Goal: Information Seeking & Learning: Check status

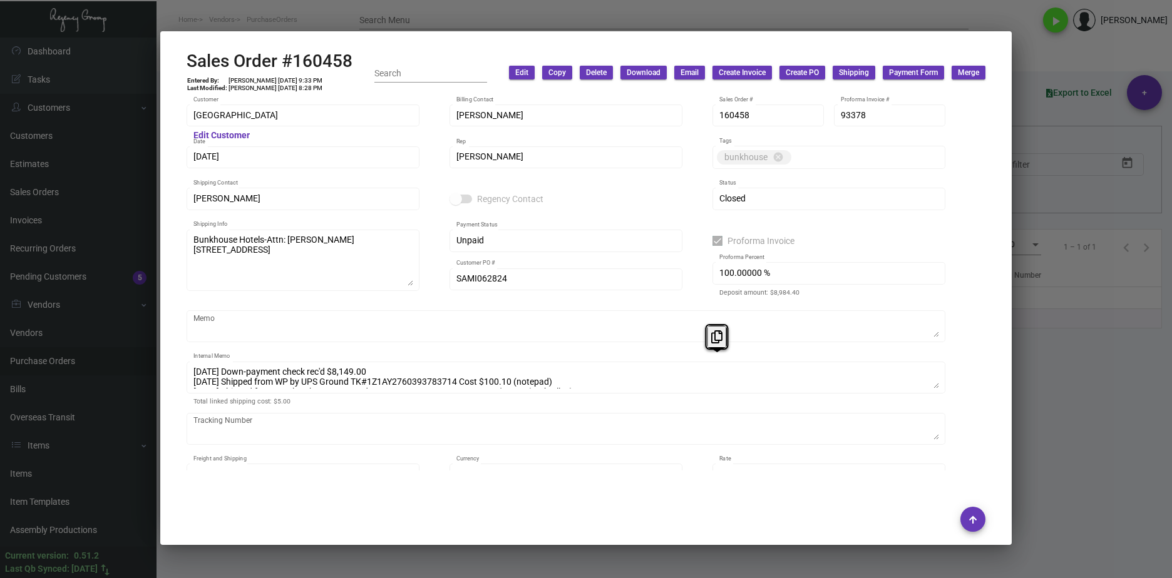
scroll to position [1127, 0]
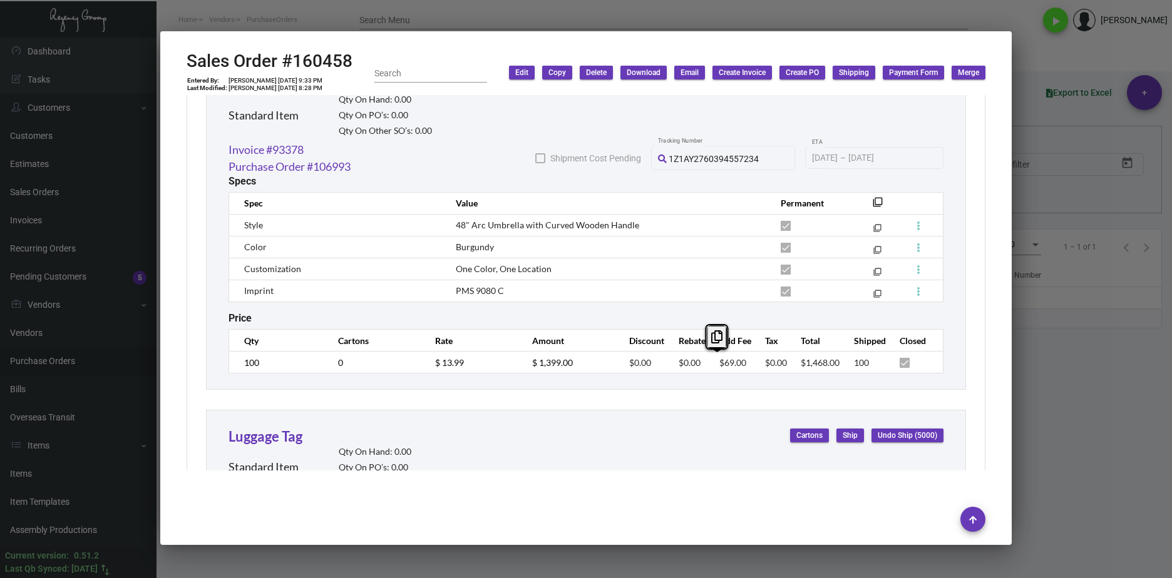
drag, startPoint x: 1028, startPoint y: 454, endPoint x: 923, endPoint y: 451, distance: 104.6
click at [1029, 456] on div at bounding box center [586, 289] width 1172 height 578
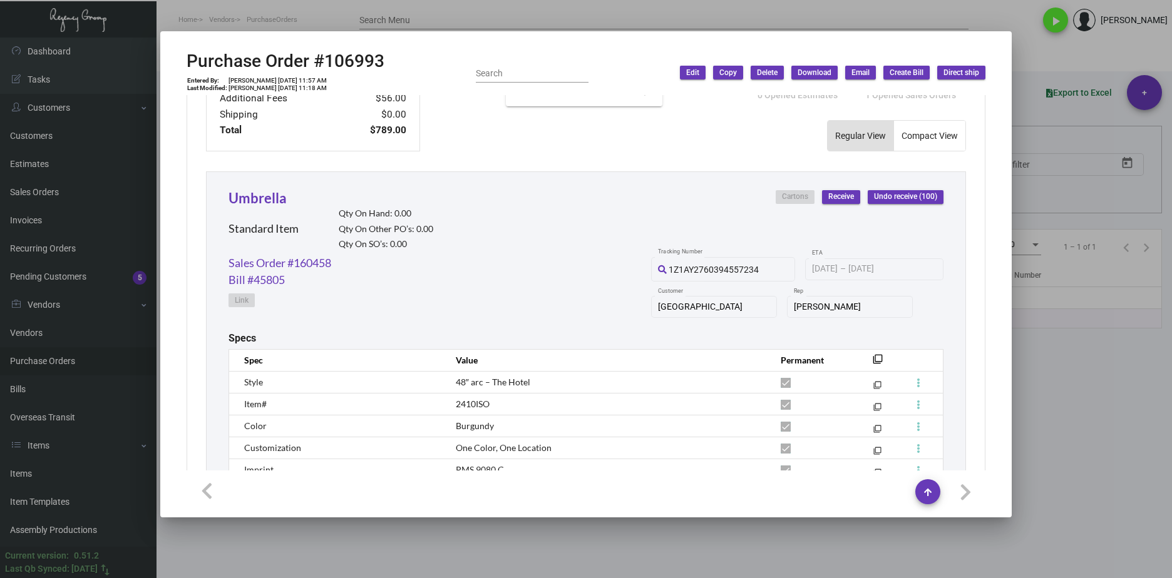
click at [664, 547] on div at bounding box center [586, 289] width 1172 height 578
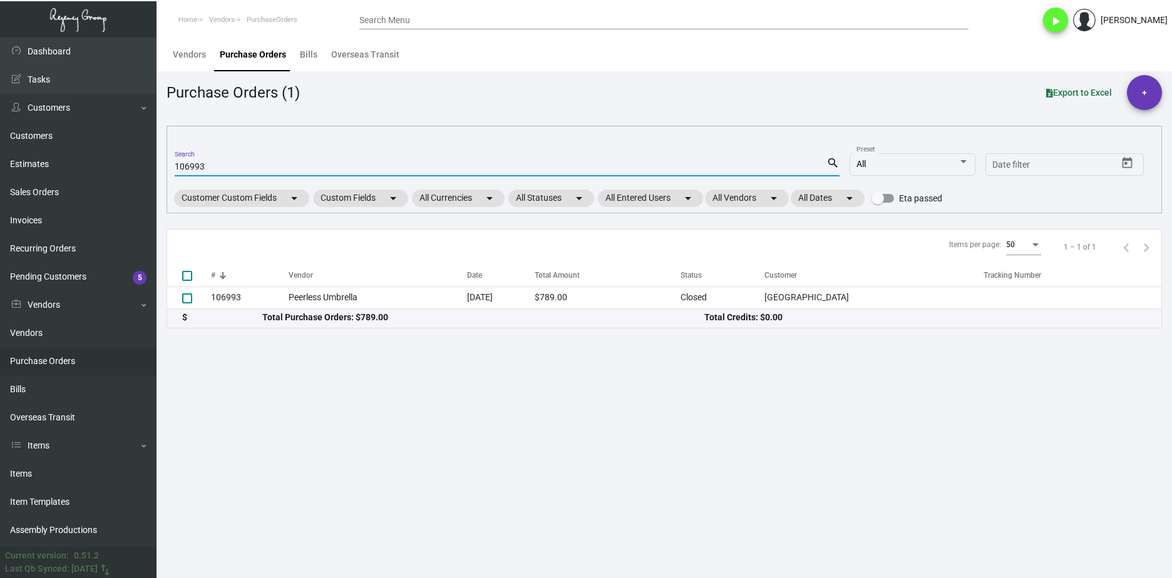
click at [188, 167] on input "106993" at bounding box center [501, 167] width 652 height 10
paste input "4741"
type input "104741"
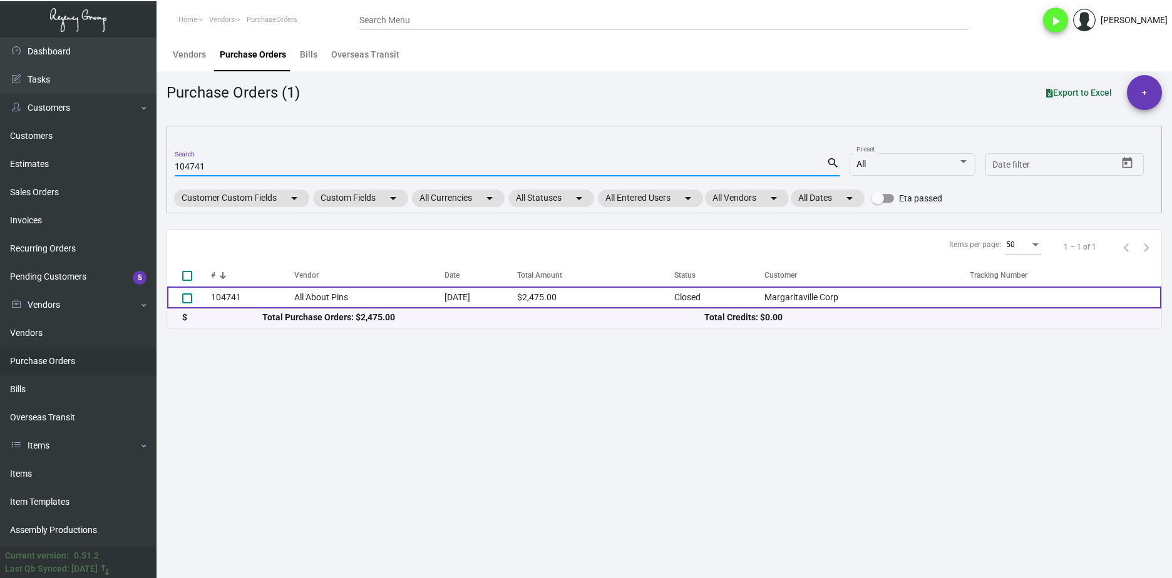
click at [240, 289] on td "104741" at bounding box center [252, 298] width 83 height 22
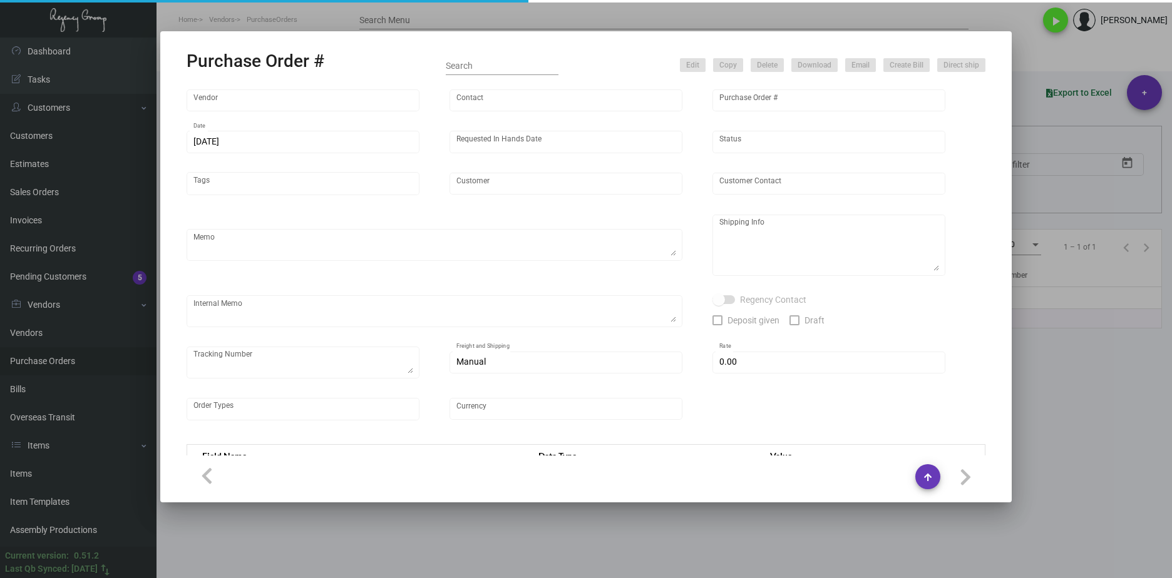
type input "All About Pins"
type input "Order Entry"
type input "104741"
type input "4/12/2024"
type input "5/17/2024"
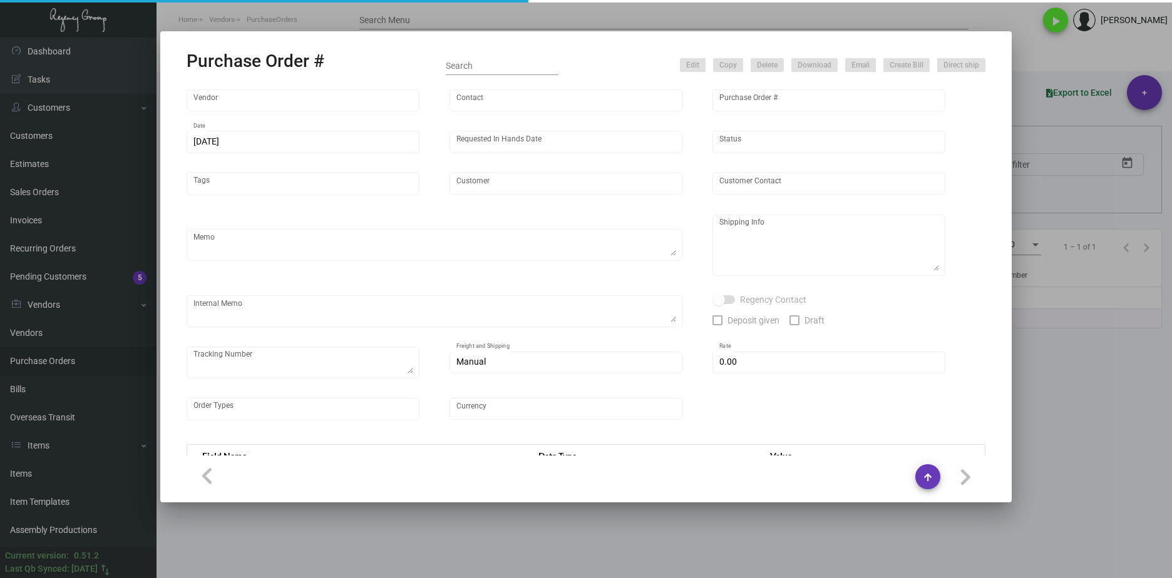
type input "Margaritaville Corp"
type textarea "Pins from previous PO 98980.Please polybag the pins in sets of 10 (as well as i…"
type textarea "Regency Group NJ - Alex Penate 22 Belgrove Dr. Kearny, NJ, 07032 US"
checkbox input "true"
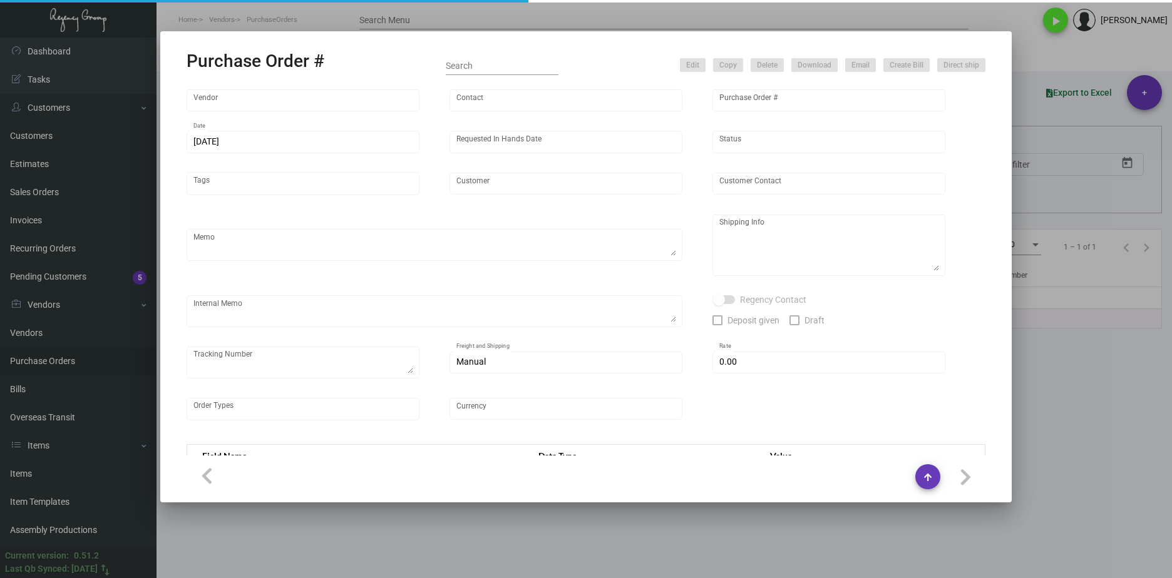
type input "$ 0.00"
type input "United States Dollar $"
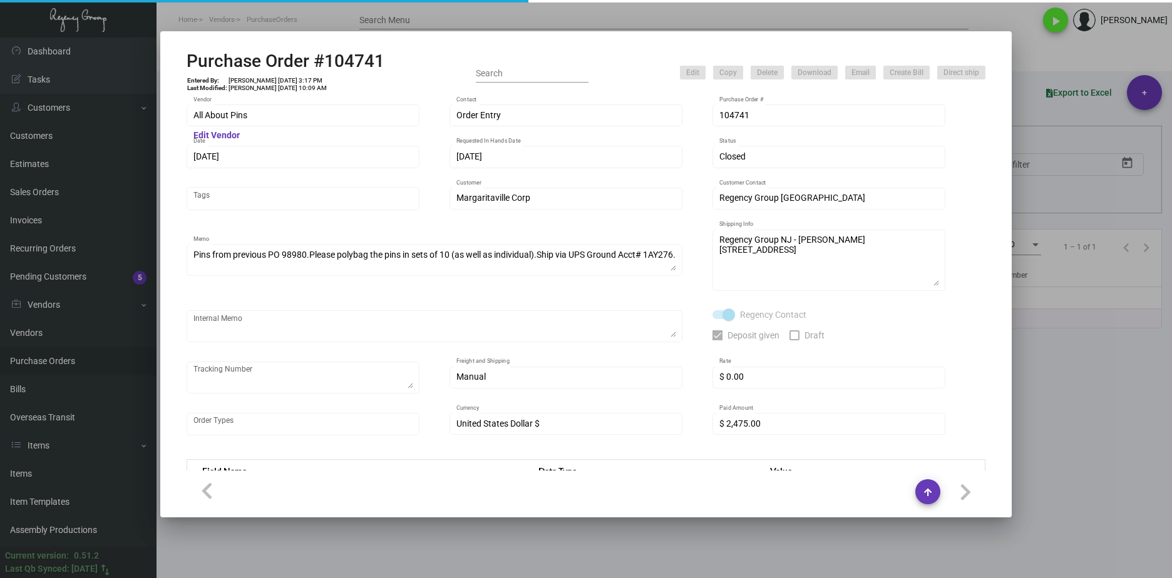
click at [259, 105] on div "All About Pins Vendor" at bounding box center [303, 115] width 220 height 24
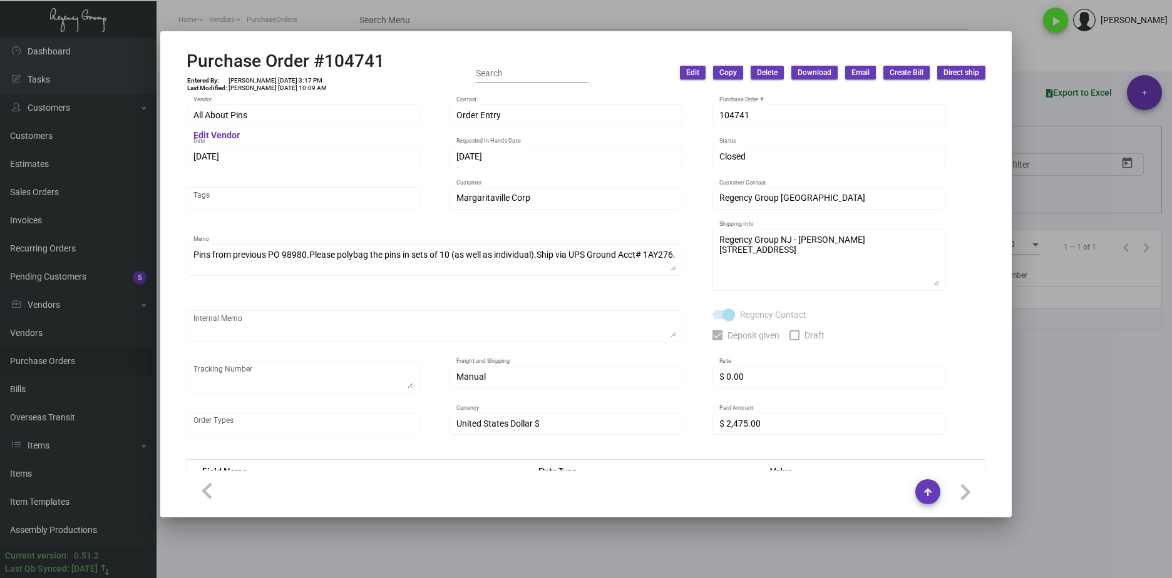
click at [168, 111] on mat-dialog-container "Purchase Order #104741 Entered By: Cristal Tineo 4/12/24, 3:17 PM Last Modified…" at bounding box center [585, 274] width 851 height 486
click at [268, 80] on td "Cristal Tineo 4/12/24, 3:17 PM" at bounding box center [278, 81] width 100 height 8
drag, startPoint x: 267, startPoint y: 81, endPoint x: 284, endPoint y: 81, distance: 16.3
click at [284, 81] on td "Cristal Tineo 4/12/24, 3:17 PM" at bounding box center [278, 81] width 100 height 8
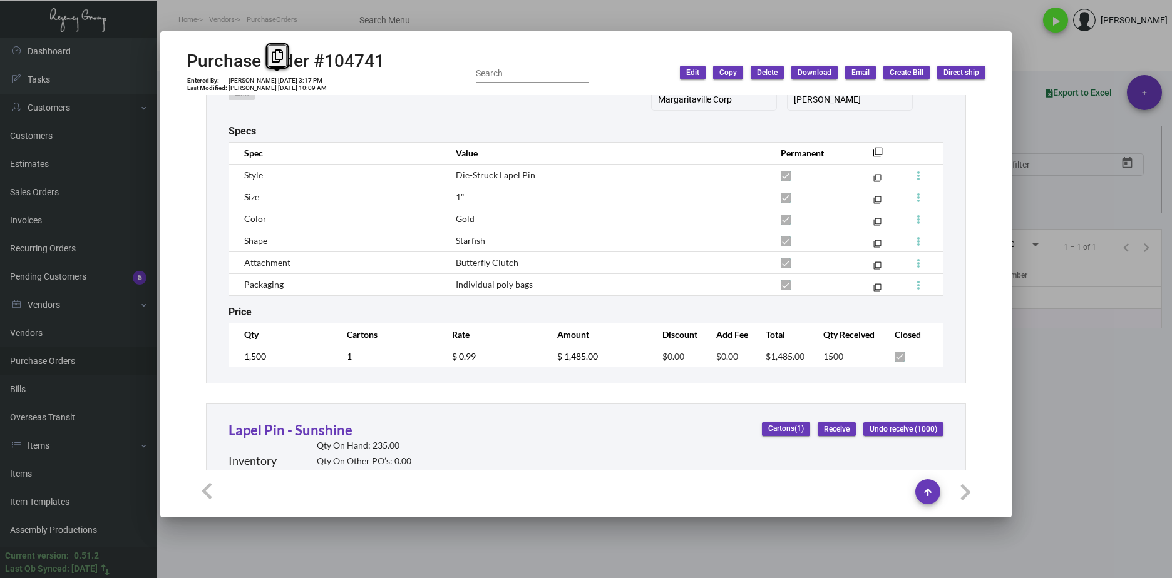
scroll to position [814, 0]
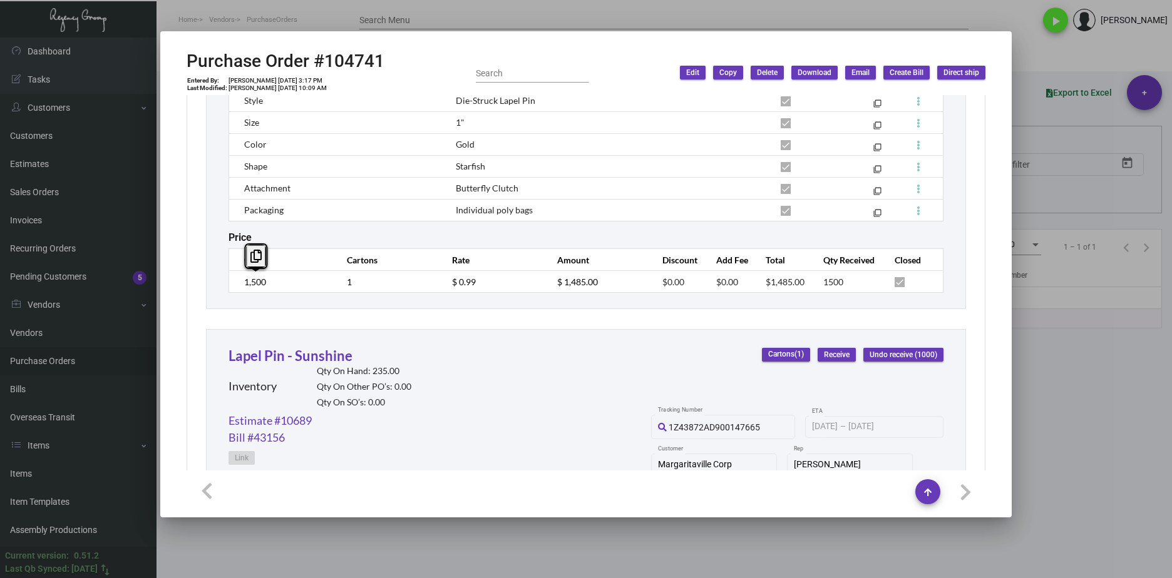
click at [224, 282] on div "Lapel Pin - Starfish Inventory Qty On Hand: 654.00 Qty On Other PO’s: 0.00 Qty …" at bounding box center [586, 99] width 760 height 419
click at [420, 279] on tr "1,500 1 $ 0.99 $ 1,485.00 $0.00 $0.00 $1,485.00 1500" at bounding box center [586, 282] width 714 height 22
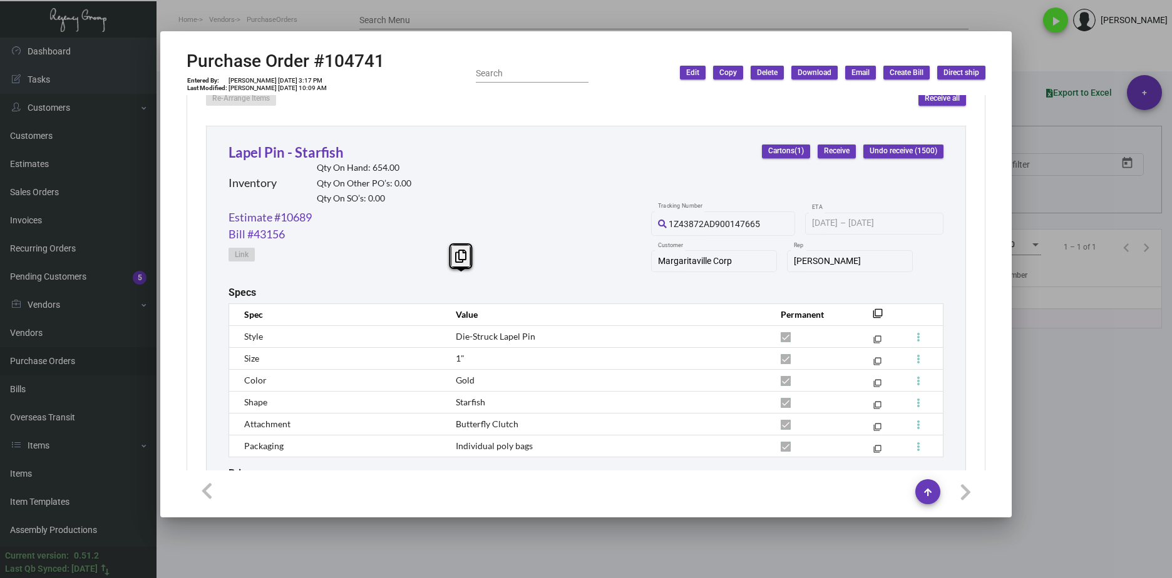
scroll to position [563, 0]
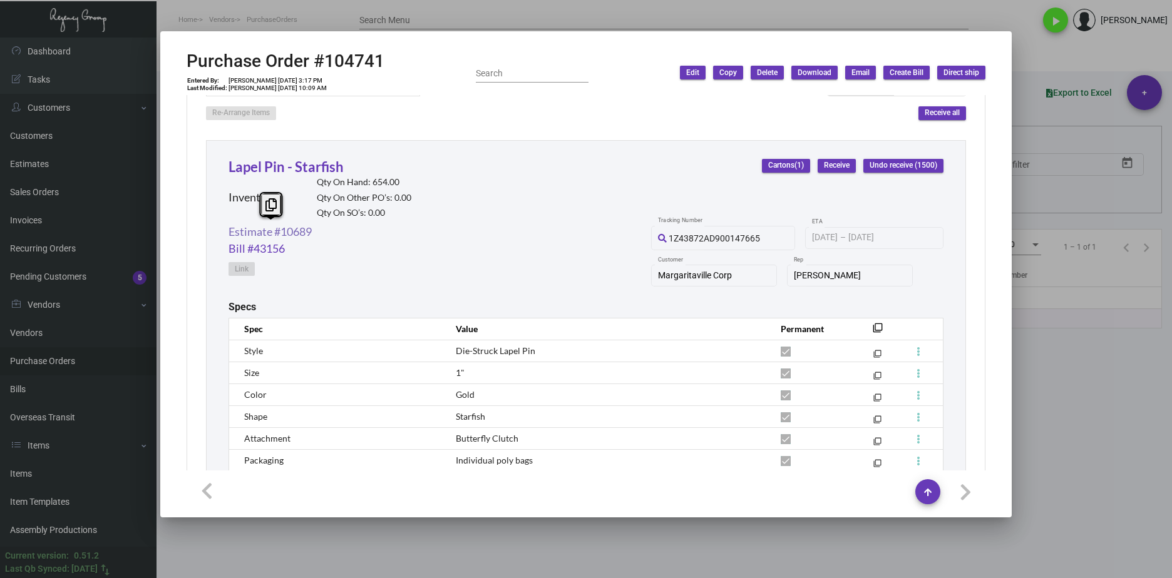
drag, startPoint x: 334, startPoint y: 229, endPoint x: 229, endPoint y: 230, distance: 104.6
click at [229, 230] on div "Estimate #10689 Bill #43156 Link 1Z43872AD900147665 Tracking Number 4/22/2024 4…" at bounding box center [586, 263] width 715 height 78
copy link "Estimate #10689"
click at [234, 237] on link "Estimate #10689" at bounding box center [270, 232] width 83 height 17
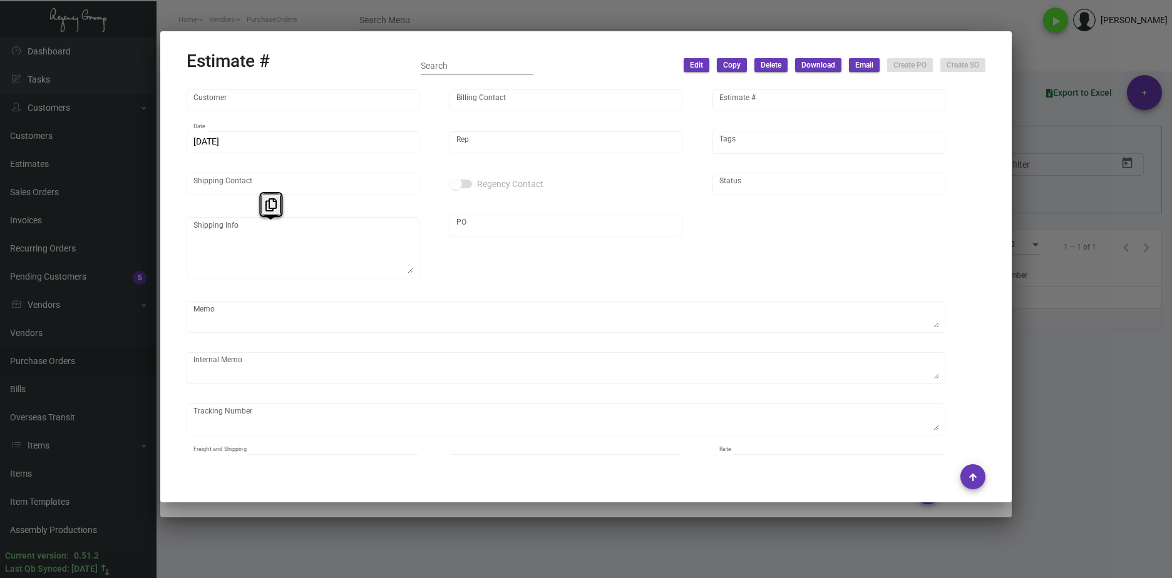
type input "Margaritaville Corp"
type input "Amanda Sykes"
type input "10689"
type input "4/8/2024"
type input "[PERSON_NAME]"
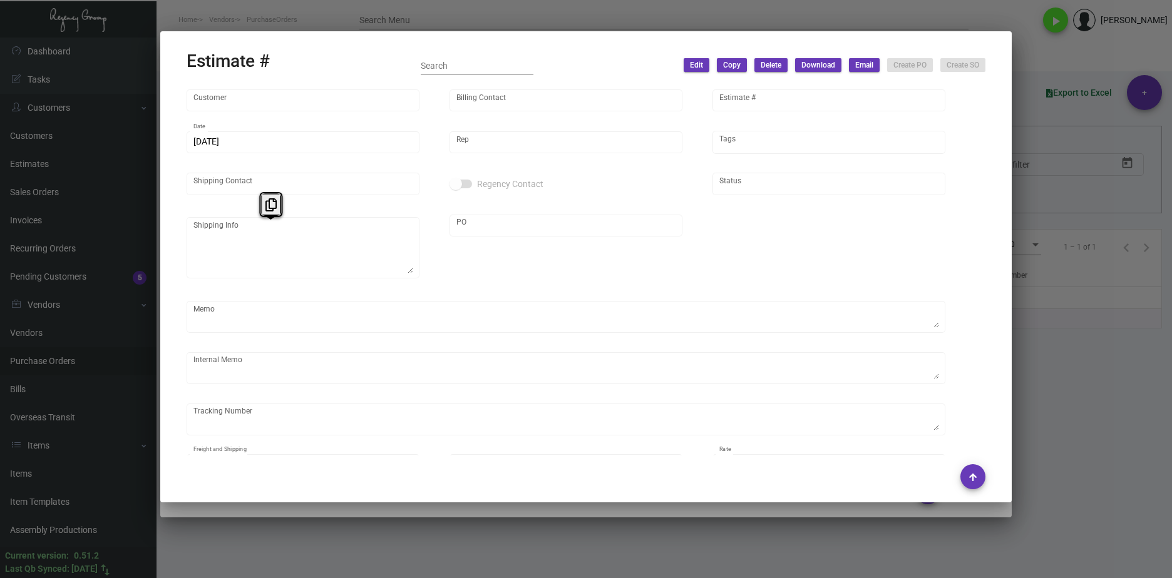
type input "Amanda Sykes"
type textarea "Margaritaville Corp - Amanda Sykes"
type input "United States Dollar $"
type input "$ 0.00"
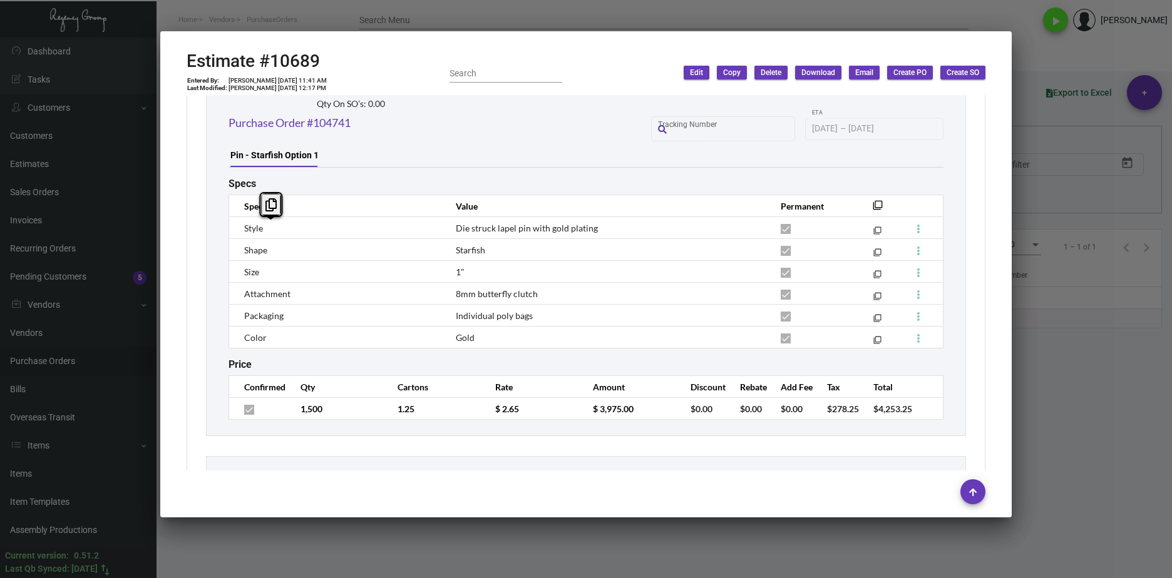
scroll to position [2507, 0]
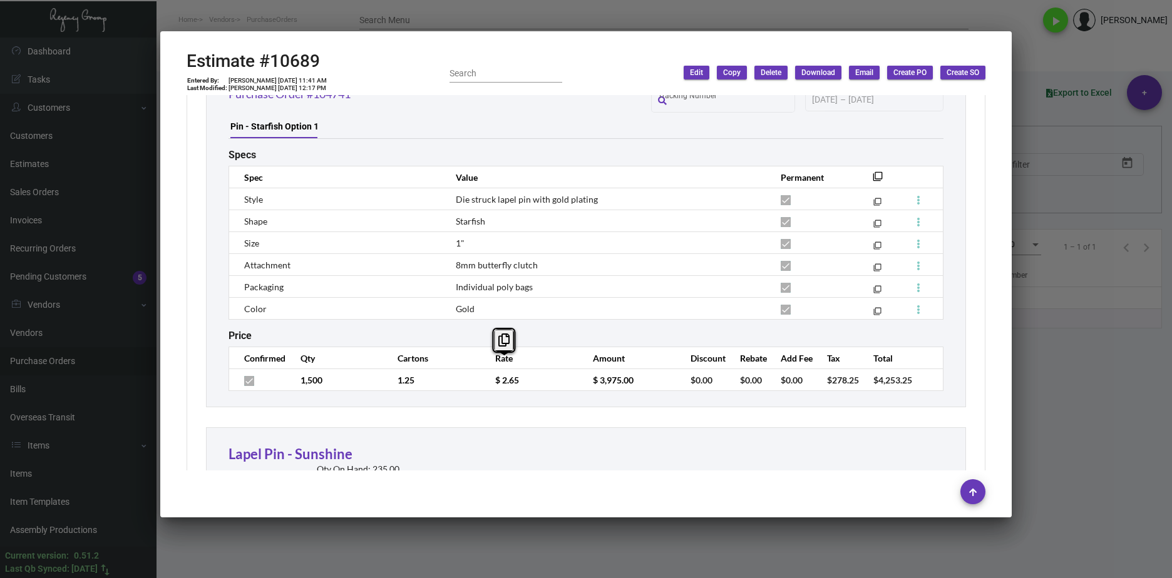
click at [466, 369] on tr "1,500 1.25 $ 2.65 $ 3,975.00 $0.00 $0.00 $0.00 $278.25 $4,253.25" at bounding box center [586, 380] width 714 height 22
click at [1101, 439] on div at bounding box center [586, 289] width 1172 height 578
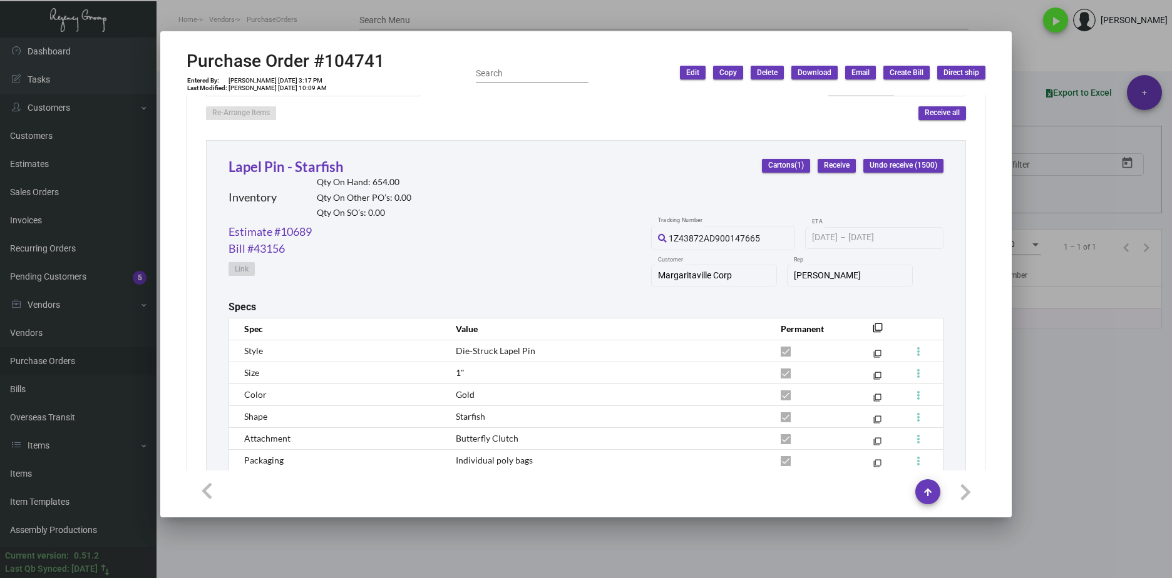
click at [1116, 443] on div at bounding box center [586, 289] width 1172 height 578
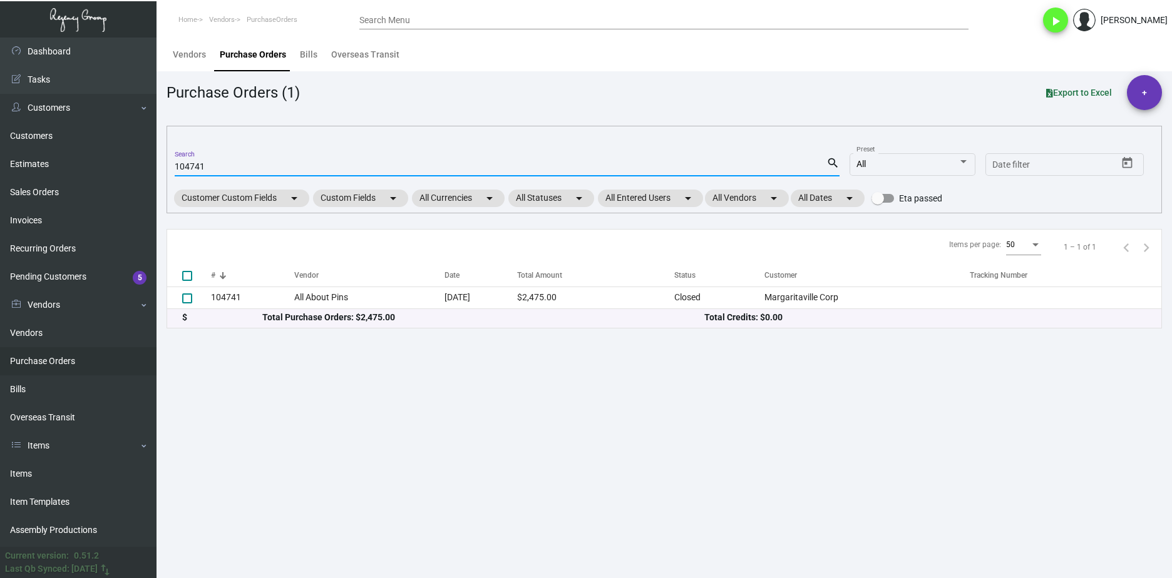
click at [186, 169] on input "104741" at bounding box center [501, 167] width 652 height 10
paste input "159"
type input "10159"
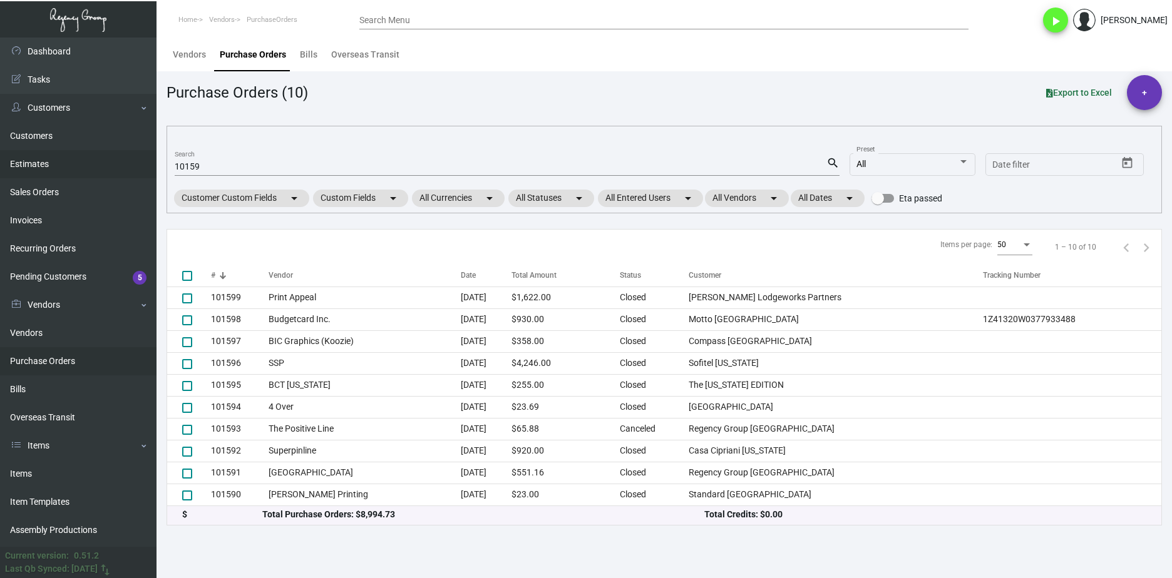
click at [58, 167] on link "Estimates" at bounding box center [78, 164] width 157 height 28
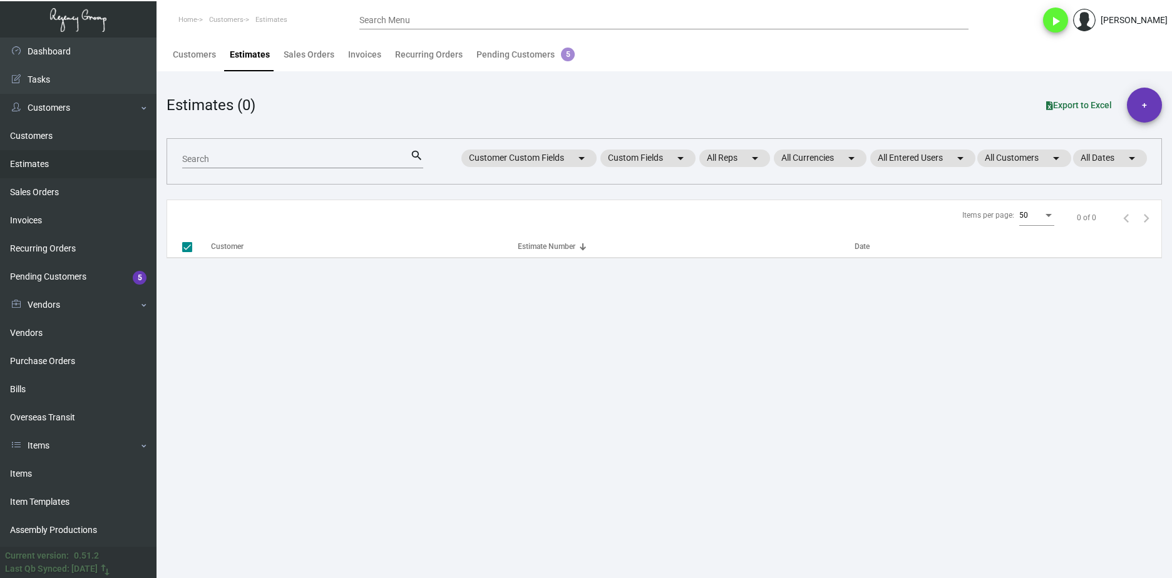
checkbox input "false"
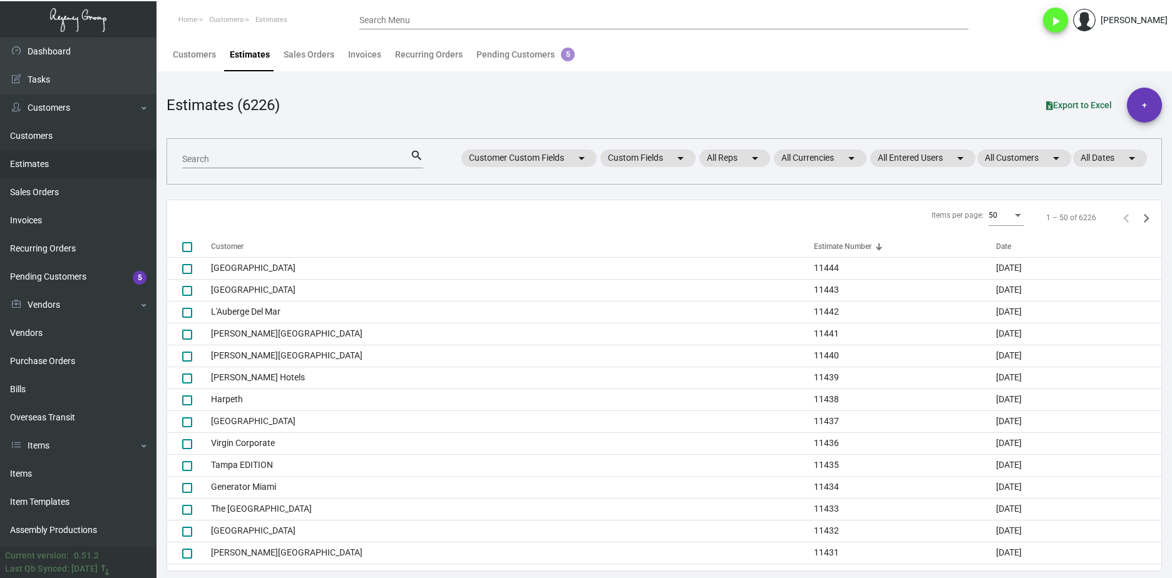
click at [292, 157] on input "Search" at bounding box center [296, 160] width 228 height 10
paste input "10159"
type input "10159"
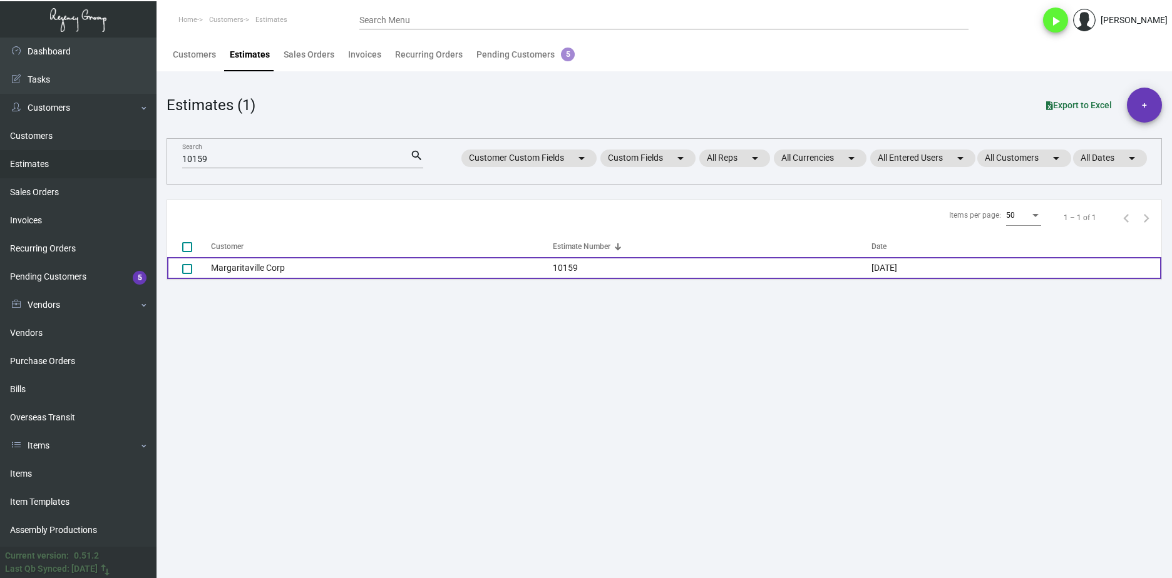
click at [289, 274] on td "Margaritaville Corp" at bounding box center [382, 268] width 342 height 22
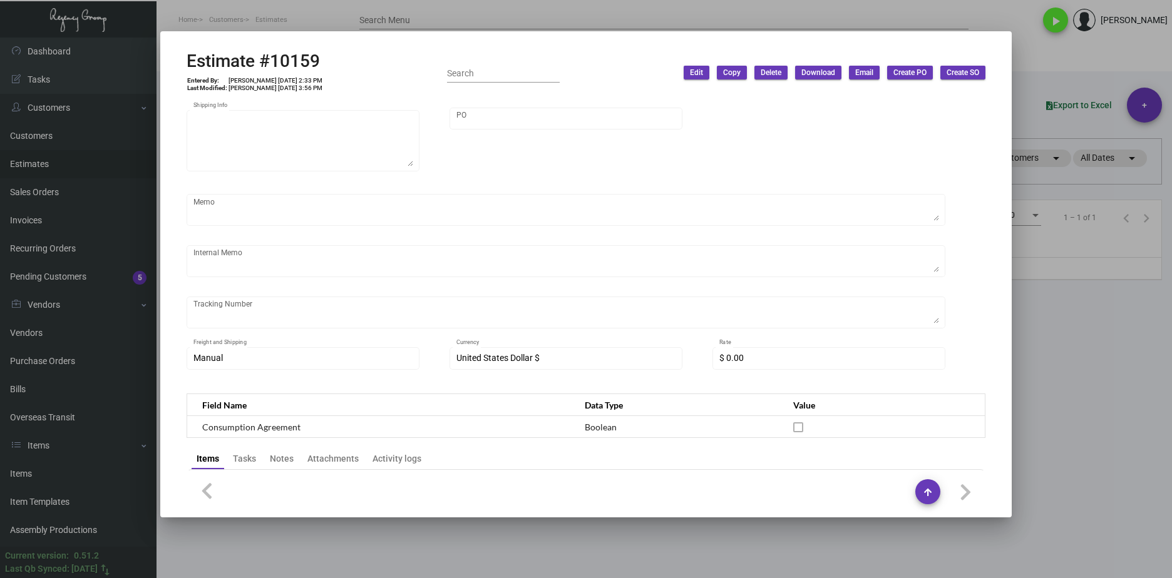
scroll to position [120, 0]
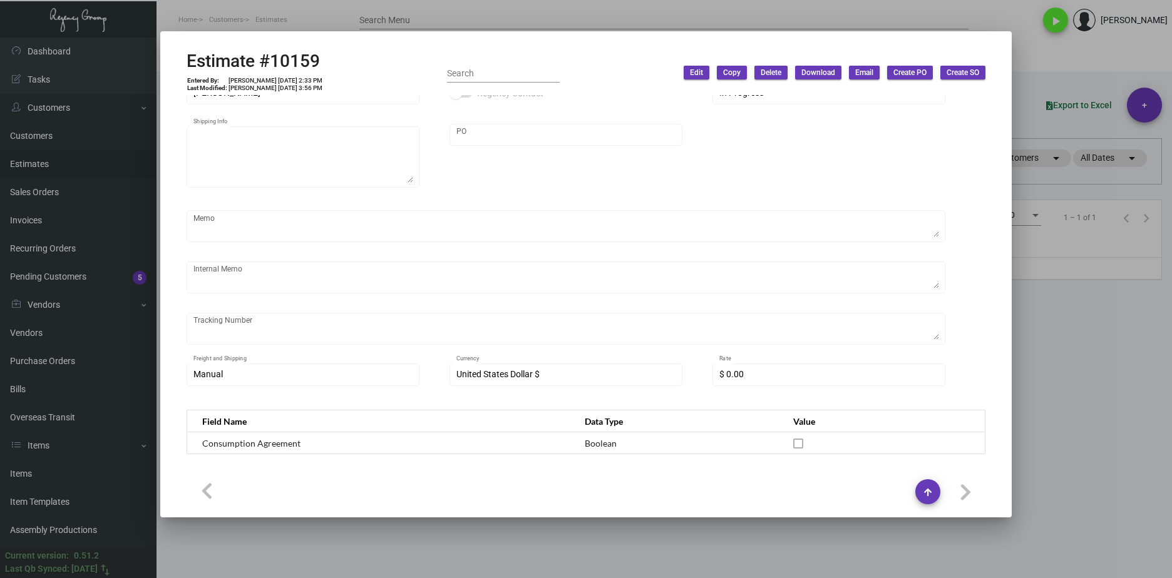
click at [1126, 522] on div at bounding box center [586, 289] width 1172 height 578
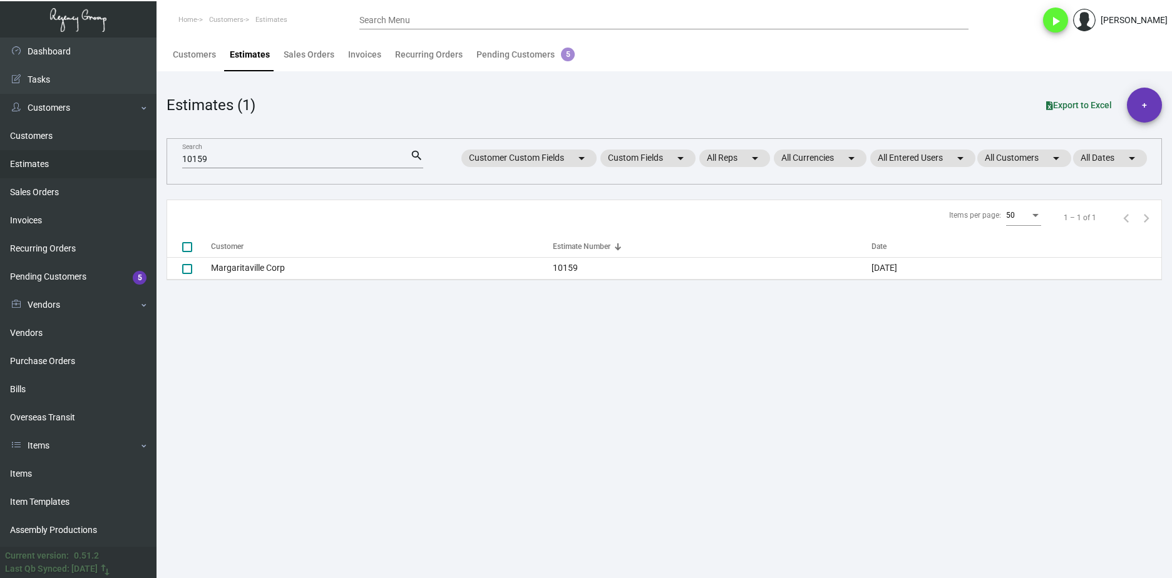
click at [250, 351] on main "Customers Estimates Sales Orders Invoices Recurring Orders Pending Customers 5 …" at bounding box center [664, 308] width 1015 height 541
click at [116, 359] on link "Purchase Orders" at bounding box center [78, 361] width 157 height 28
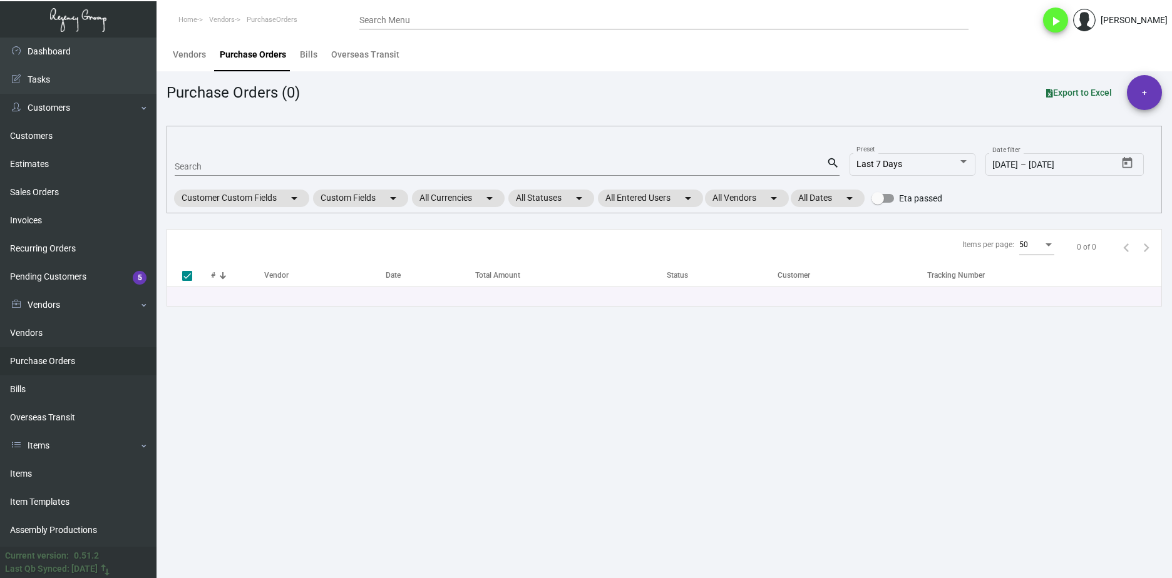
click at [242, 172] on input "Search" at bounding box center [501, 167] width 652 height 10
paste input "108107"
type input "108107"
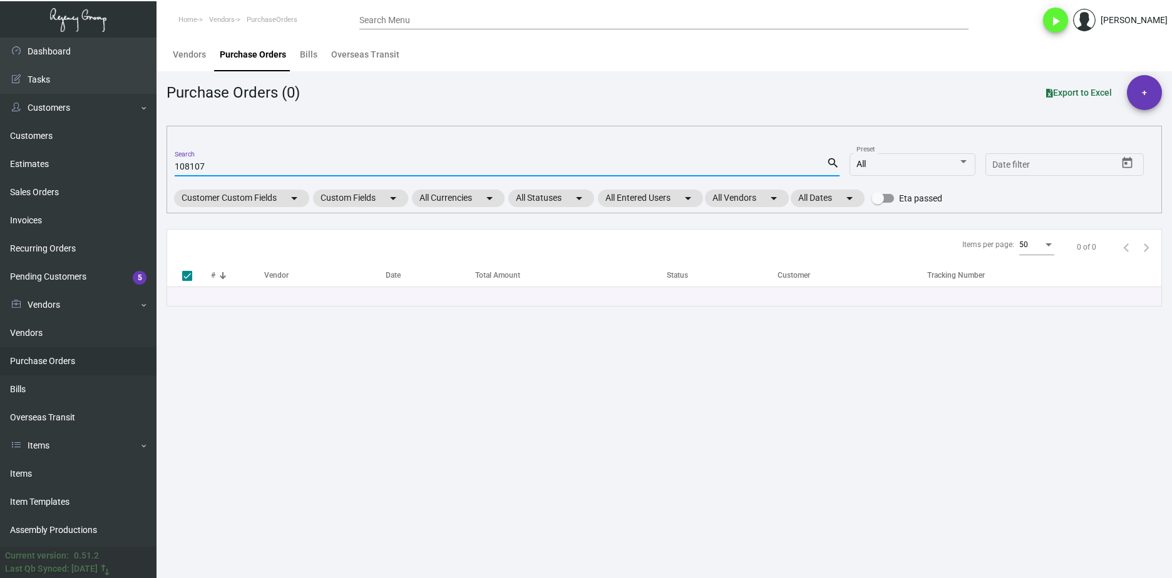
checkbox input "false"
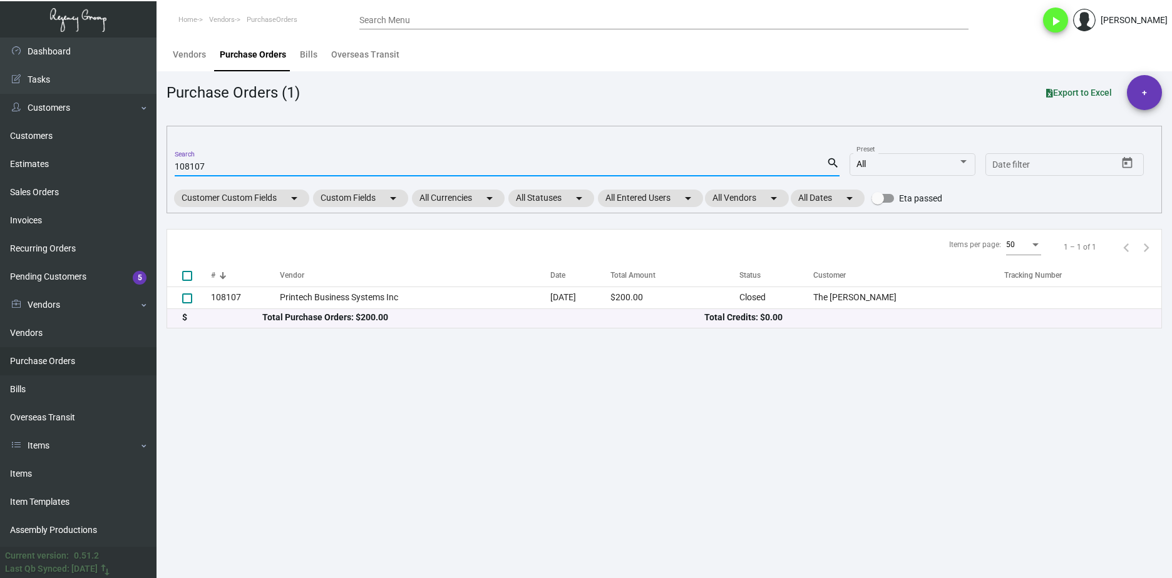
click at [302, 309] on div "$ Total Purchase Orders: $200.00 Total Credits: $0.00" at bounding box center [664, 318] width 994 height 19
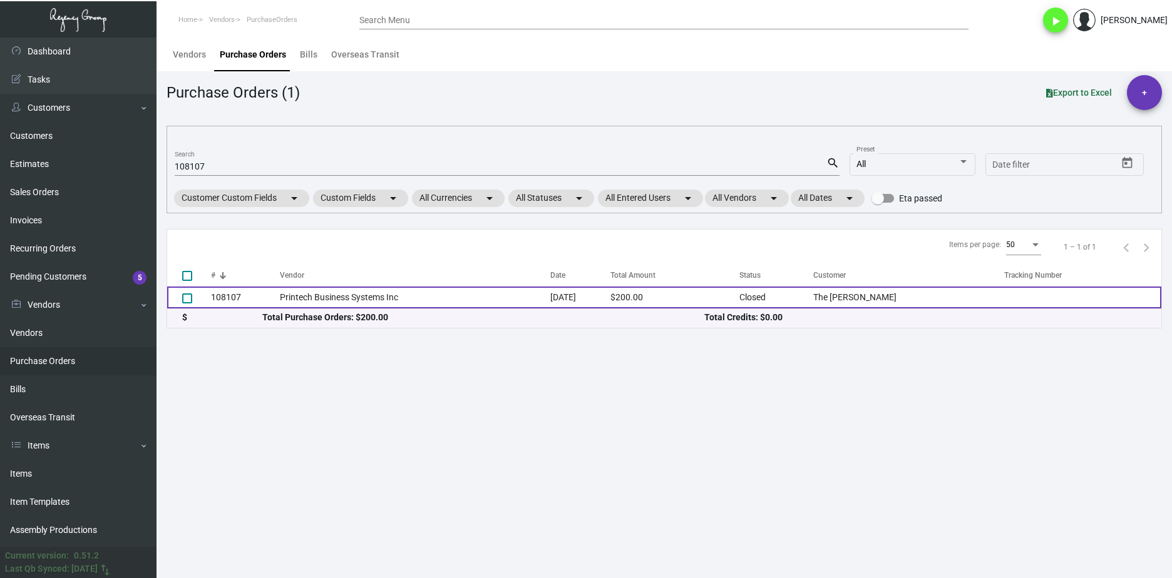
click at [309, 297] on td "Printech Business Systems Inc" at bounding box center [415, 298] width 270 height 22
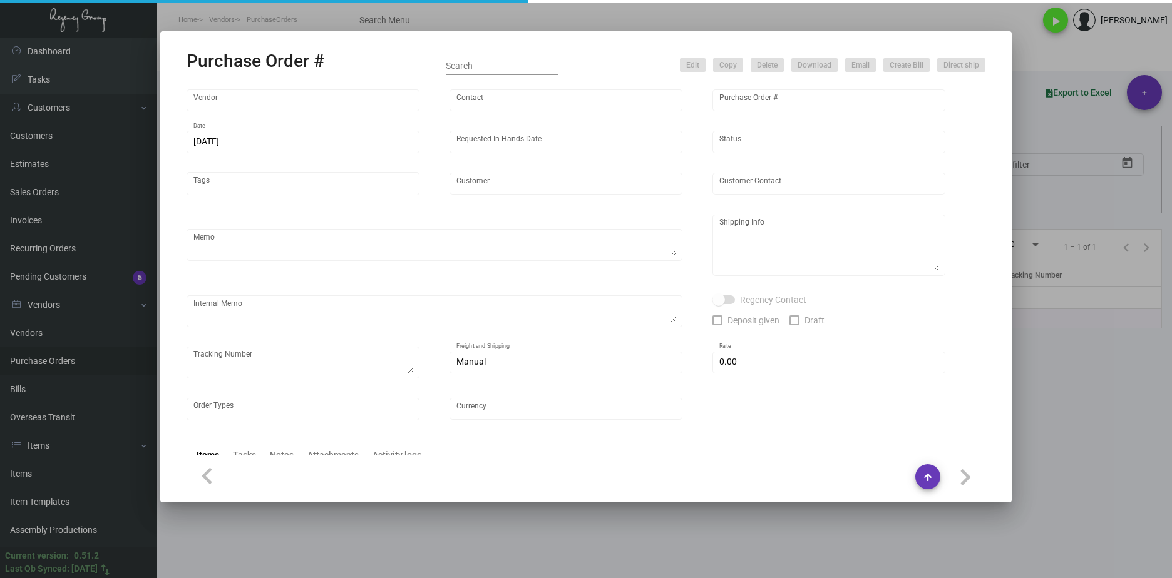
type input "Printech Business Systems Inc"
type input "Frank Passantino"
type input "108107"
type input "11/1/2024"
type input "11/8/2024"
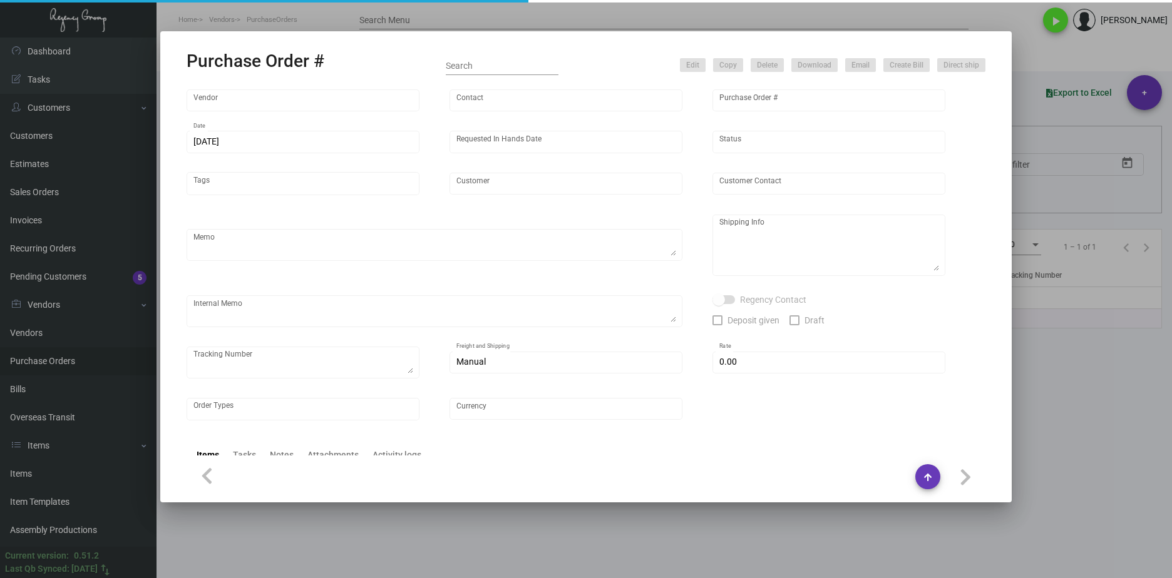
type input "The Ned NoMad"
type input "Karin Kopano"
type textarea "“PLEASE SEND PDF PROOFS TO OUR ART TEAM; ART@THEREGENCYGROUP.NET WITH ME IN CC!…"
type textarea "The Ned NoMad - Karin Kopano 1170 Broadway New York, NY, 10001 US"
type textarea "Label provided to vendor to ship to hotel. UPS Ground Cost $11.30"
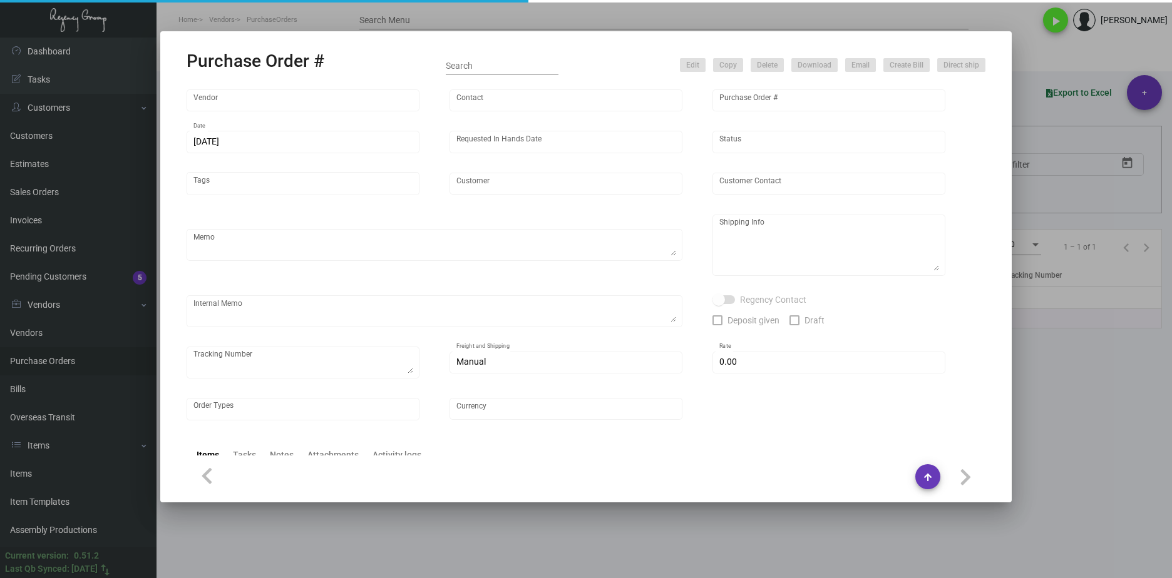
type input "$ 0.00"
type input "United States Dollar $"
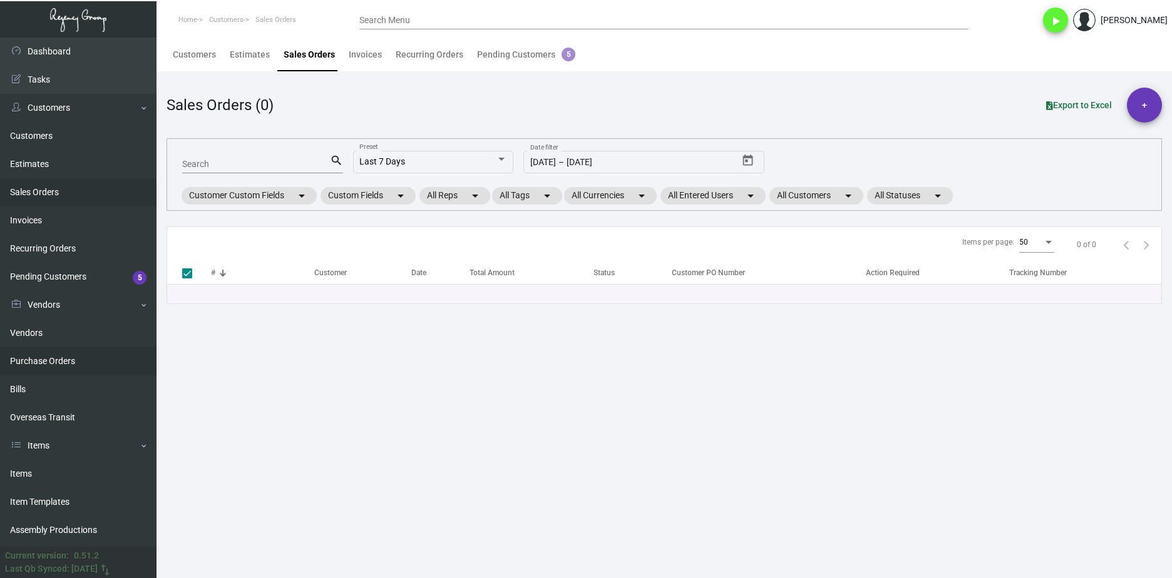
click at [80, 368] on link "Purchase Orders" at bounding box center [78, 361] width 157 height 28
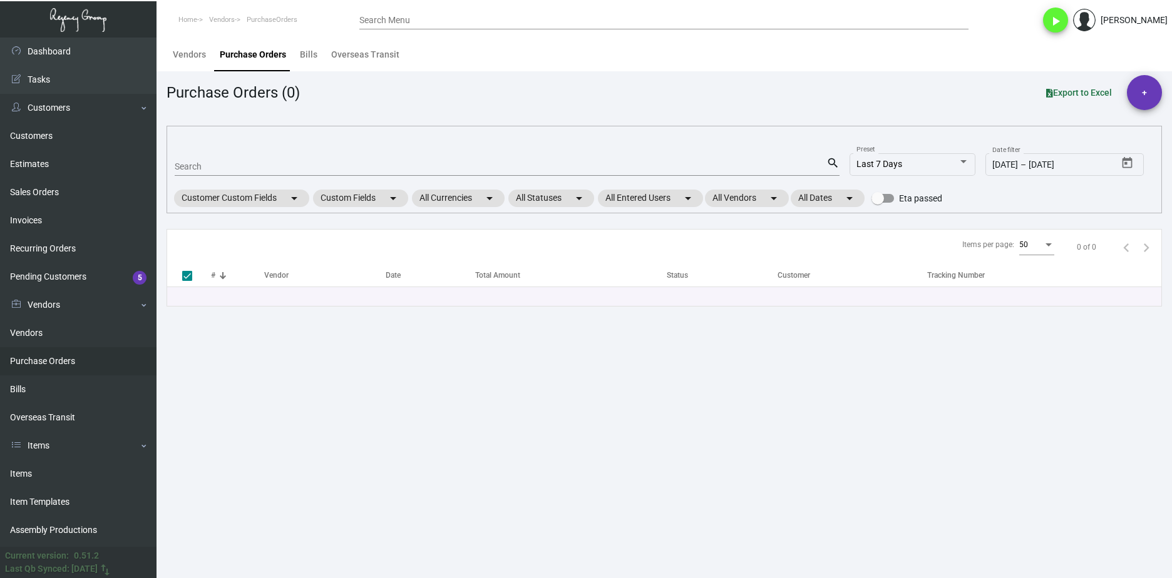
click at [220, 170] on input "Search" at bounding box center [501, 167] width 652 height 10
paste input "95726"
type input "95726"
checkbox input "false"
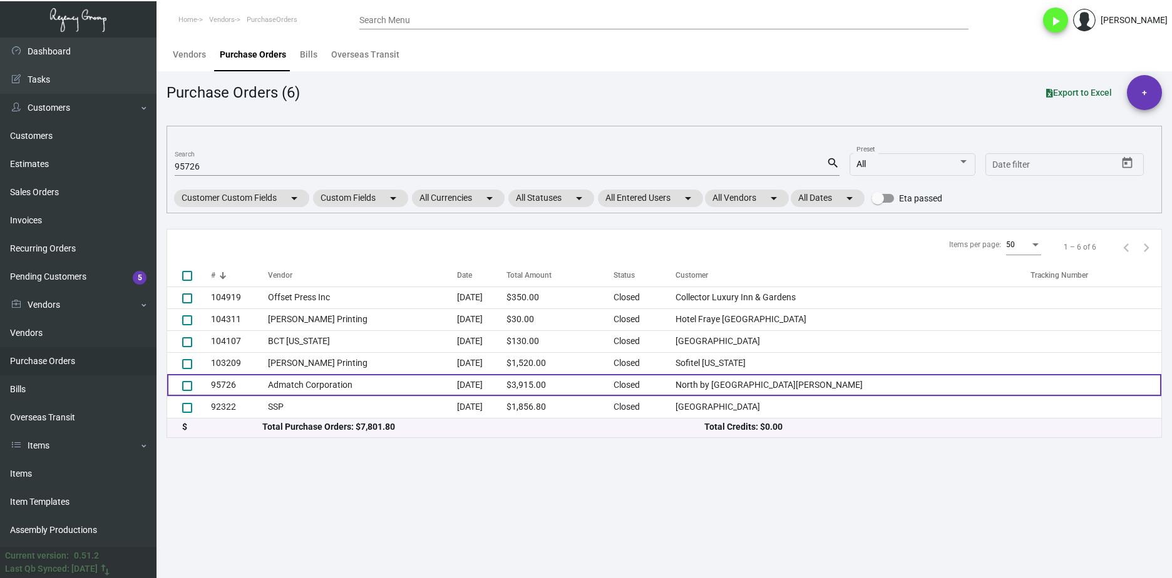
click at [302, 380] on td "Admatch Corporation" at bounding box center [362, 385] width 189 height 22
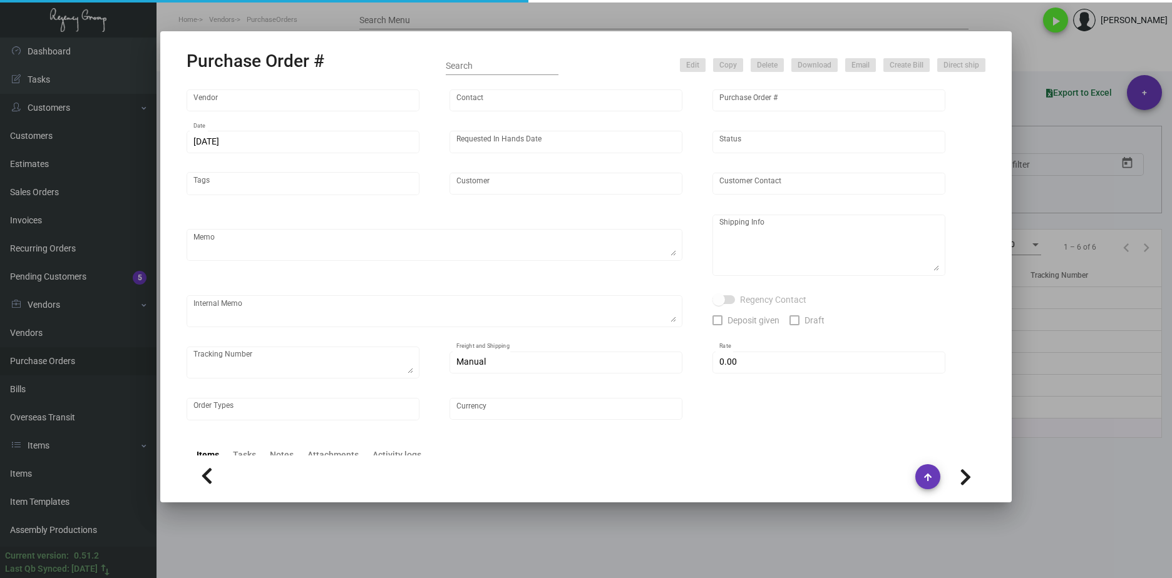
type input "Admatch Corporation"
type input "Order Entry"
type input "95726"
type input "1/3/2023"
type input "2/10/2023"
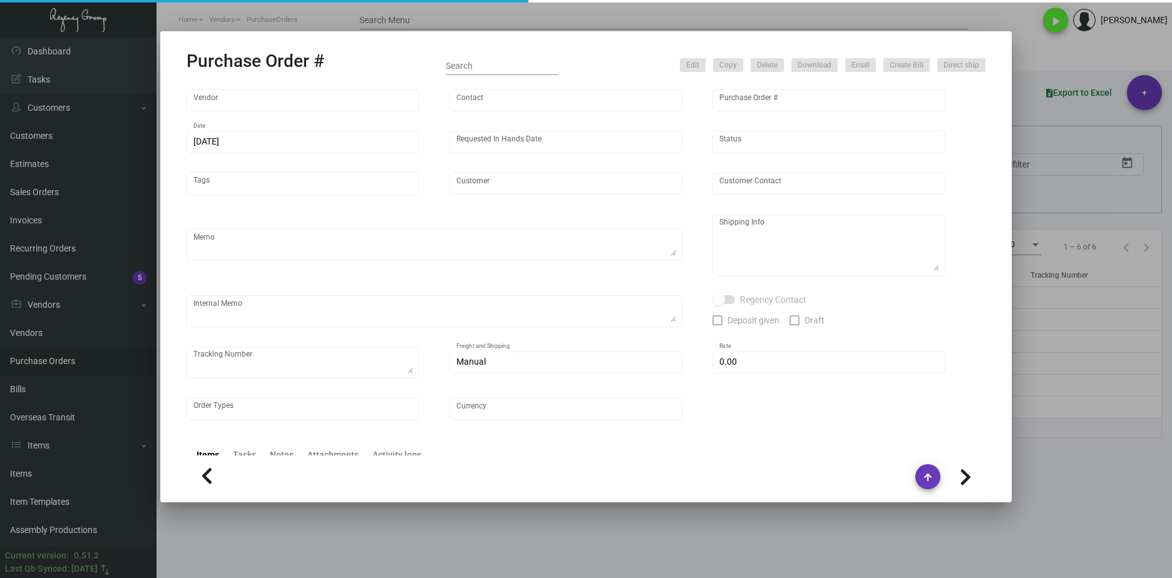
type input "North by Hotel Covington"
type textarea "Pricing per Alex. Ship via UPS Ground Acct# 1AY276."
type textarea "Alex Penate Regency Group NJ 22 Belgrove Dr. Kearny, NJ, 07032 US"
checkbox input "true"
type input "$ 15.00"
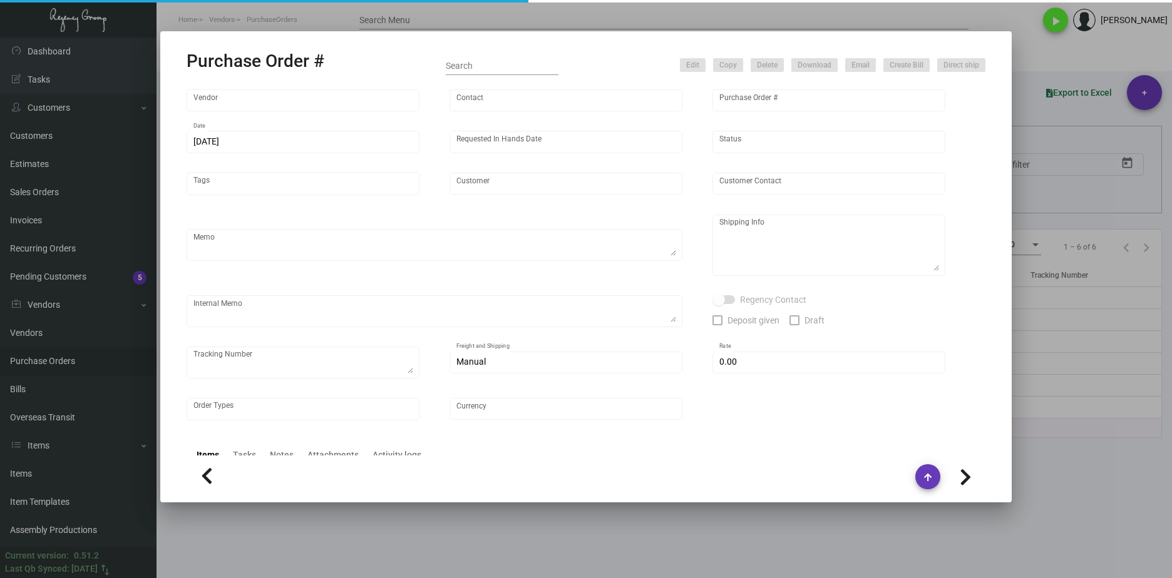
type input "United States Dollar $"
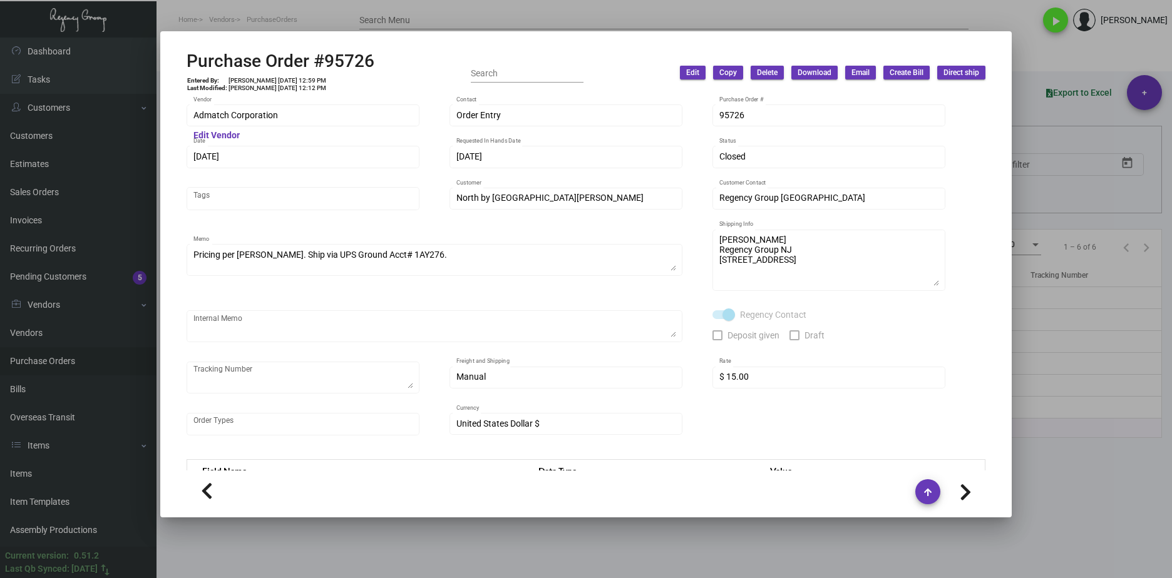
click at [388, 51] on div "Purchase Order #95726 Entered By: Cristal Tineo 1/3/23, 12:59 PM Last Modified:…" at bounding box center [586, 73] width 799 height 44
drag, startPoint x: 379, startPoint y: 64, endPoint x: 183, endPoint y: 70, distance: 196.1
click at [183, 70] on mat-dialog-container "Purchase Order #95726 Entered By: Cristal Tineo 1/3/23, 12:59 PM Last Modified:…" at bounding box center [585, 274] width 851 height 486
copy h2 "Purchase Order #95726"
click at [177, 117] on div "Admatch Corporation Vendor Edit Vendor Order Entry Contact 95726 Purchase Order…" at bounding box center [586, 283] width 829 height 376
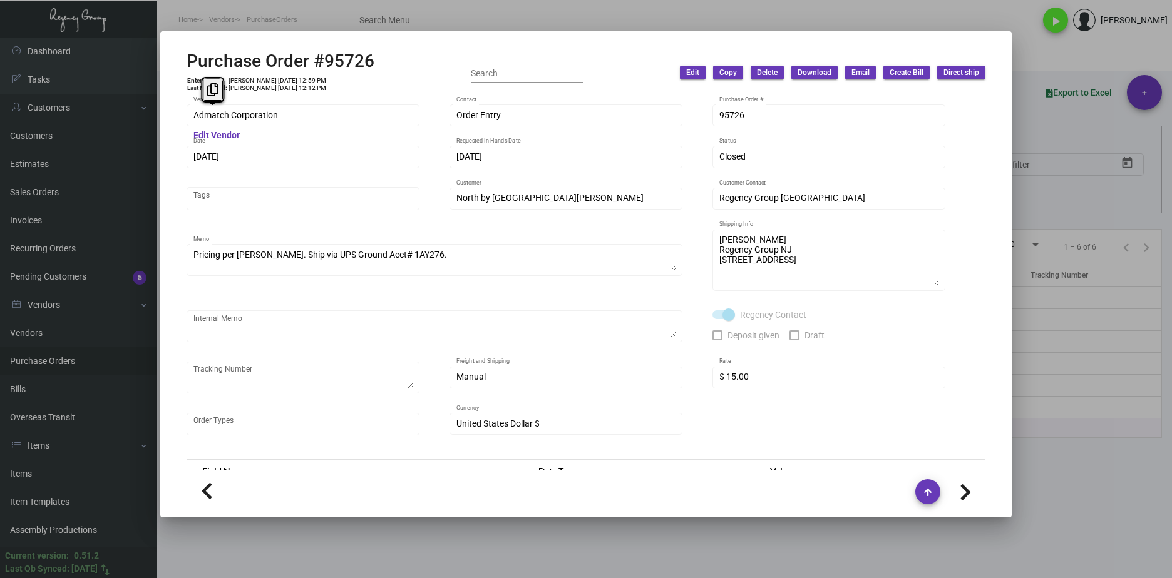
click at [256, 85] on td "Cristal Tineo 2/3/23, 12:12 PM" at bounding box center [277, 89] width 99 height 8
drag, startPoint x: 285, startPoint y: 80, endPoint x: 266, endPoint y: 80, distance: 18.8
click at [266, 80] on td "Cristal Tineo 1/3/23, 12:59 PM" at bounding box center [277, 81] width 99 height 8
copy td "1/3/23"
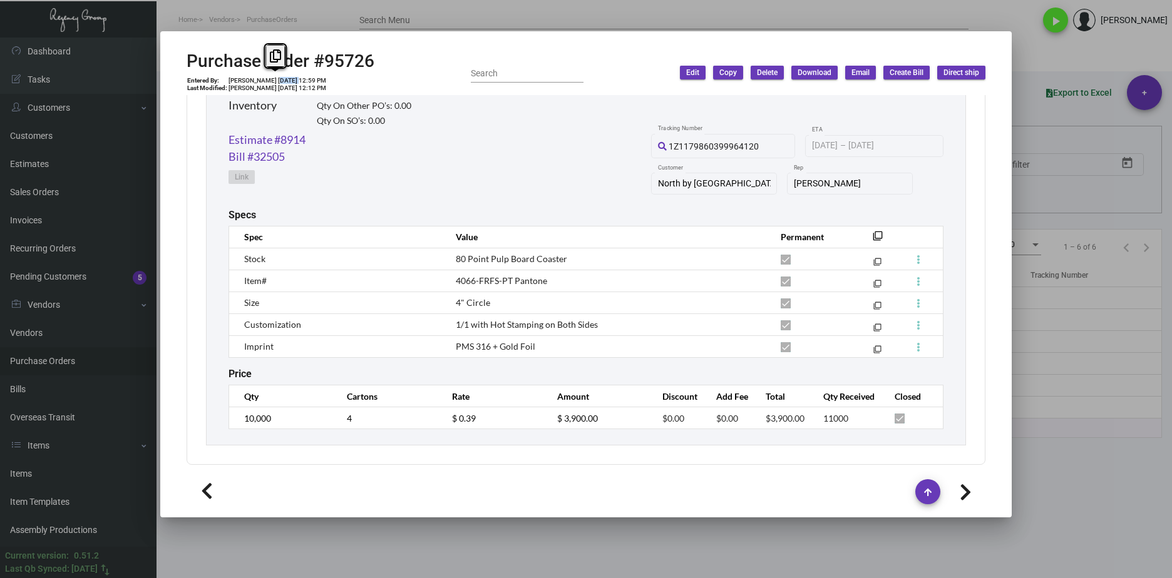
scroll to position [633, 0]
click at [232, 419] on td "10,000" at bounding box center [281, 417] width 105 height 22
drag, startPoint x: 396, startPoint y: 461, endPoint x: 470, endPoint y: 423, distance: 82.9
click at [398, 458] on div "Subtotal $3,900.00 Discount $0.00 Additional Fees $0.00 Shipping $15.00 Total $…" at bounding box center [586, 183] width 799 height 562
click at [421, 426] on tr "10,000 4 $ 0.39 $ 3,900.00 $0.00 $0.00 $3,900.00 11000" at bounding box center [586, 417] width 714 height 22
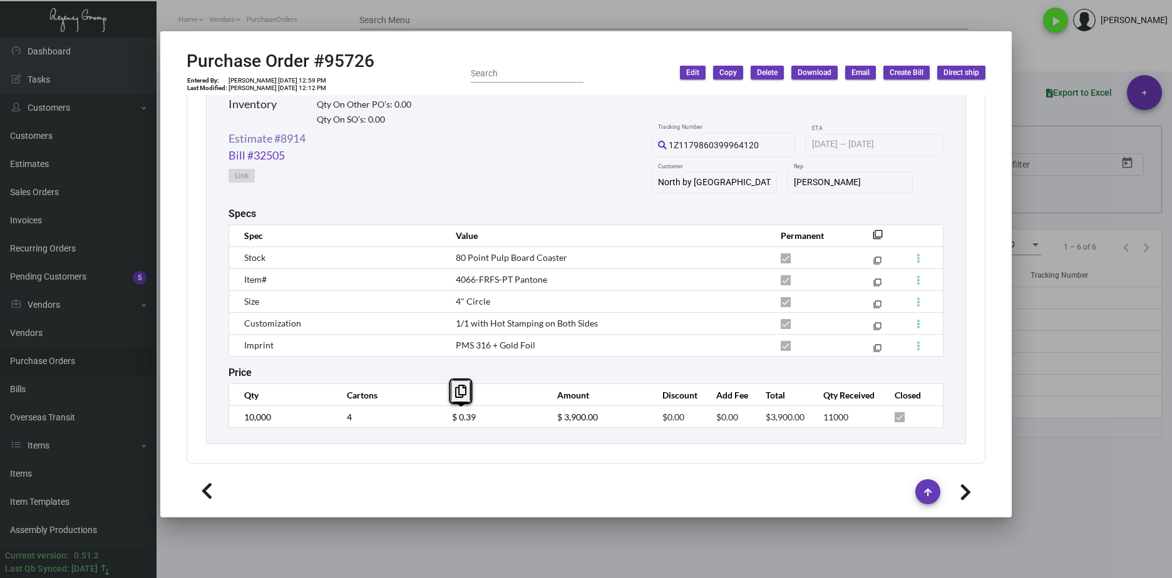
click at [306, 142] on link "Estimate #8914" at bounding box center [267, 138] width 77 height 17
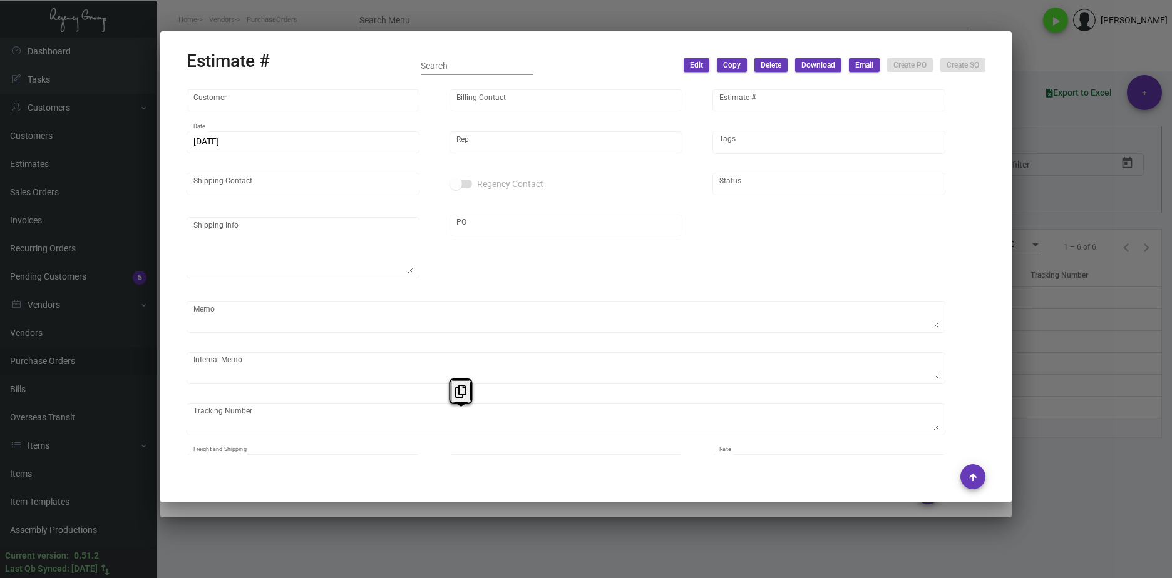
type input "North by Hotel Covington"
type input "Josh Davis"
type input "8914"
type input "12/21/2022"
type input "Kyle Kliebhan"
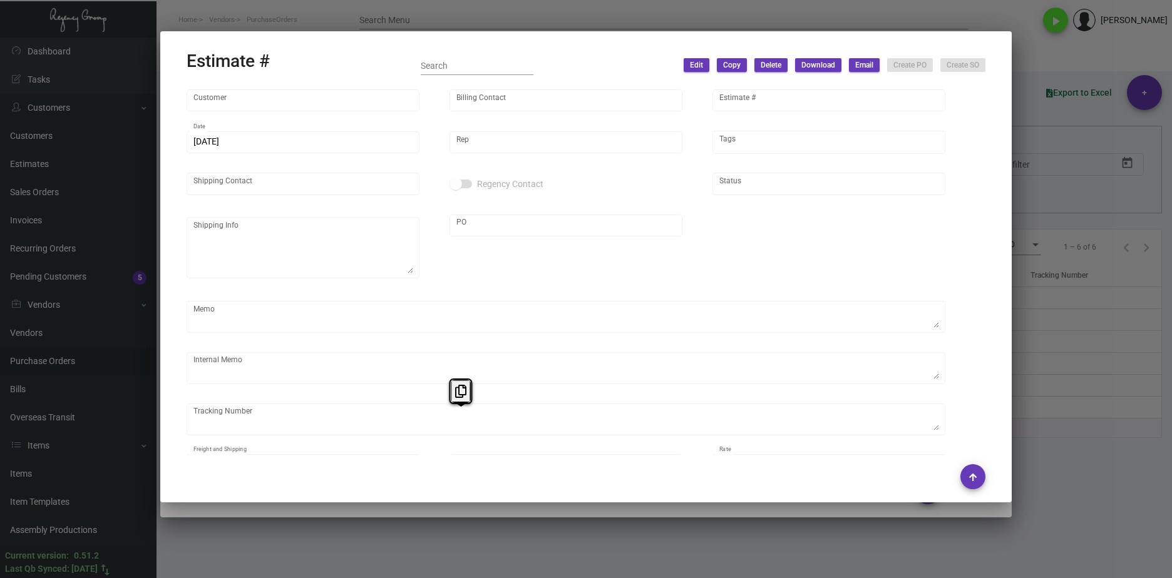
checkbox input "true"
type input "United States Dollar $"
type input "$ 0.00"
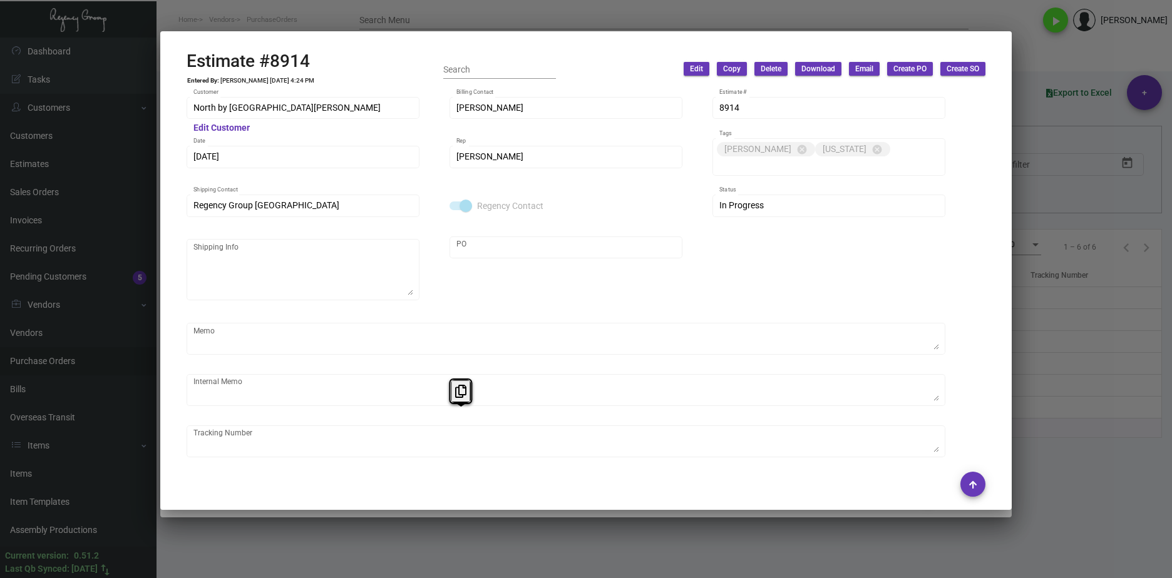
click at [328, 58] on div "Estimate #8914 Entered By: Cristal Tineo 12/21/22, 4:24 PM Search Edit Copy Del…" at bounding box center [586, 69] width 799 height 37
drag, startPoint x: 326, startPoint y: 59, endPoint x: 168, endPoint y: 58, distance: 157.8
click at [168, 58] on mat-dialog-container "Estimate #8914 Entered By: Cristal Tineo 12/21/22, 4:24 PM Search Edit Copy Del…" at bounding box center [585, 270] width 851 height 479
copy h2 "Estimate #8914"
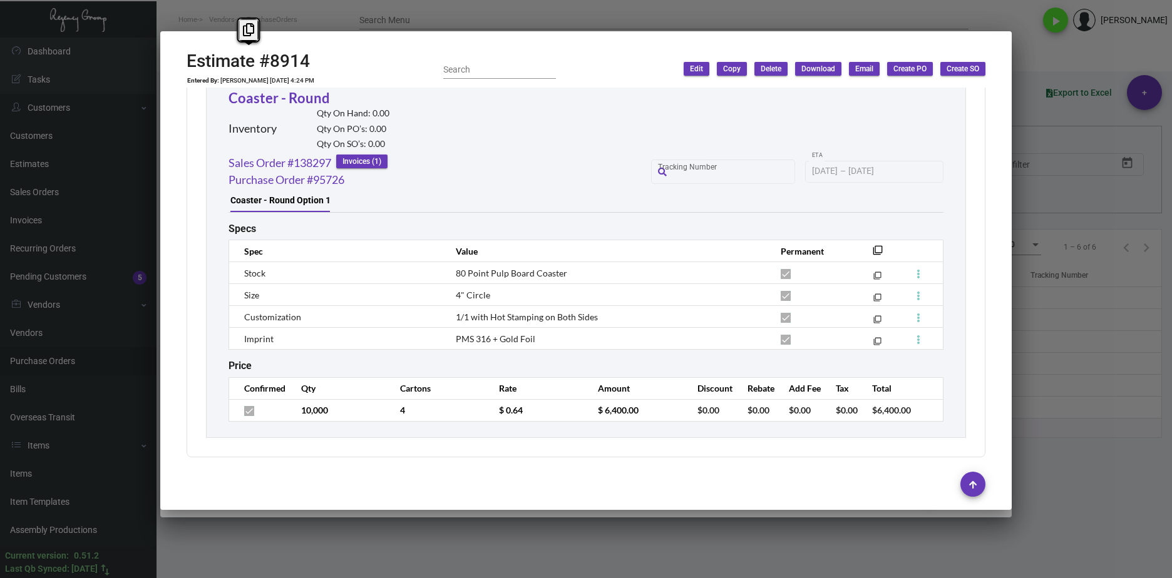
scroll to position [704, 0]
click at [482, 412] on tr "10,000 4 $ 0.64 $ 6,400.00 $0.00 $0.00 $0.00 $0.00 $6,400.00" at bounding box center [586, 409] width 714 height 22
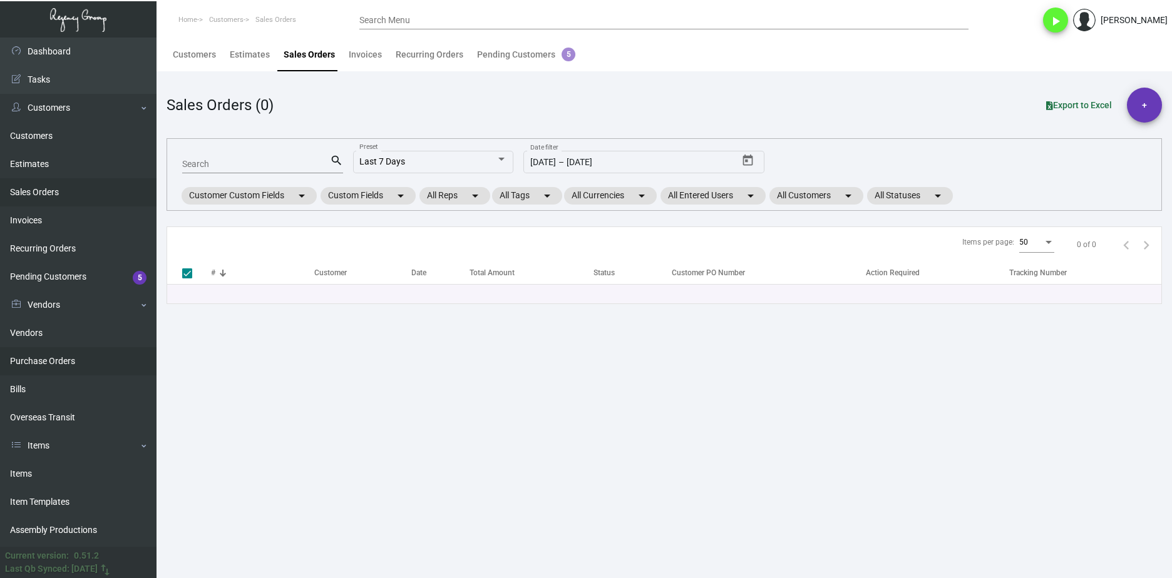
click at [118, 353] on link "Purchase Orders" at bounding box center [78, 361] width 157 height 28
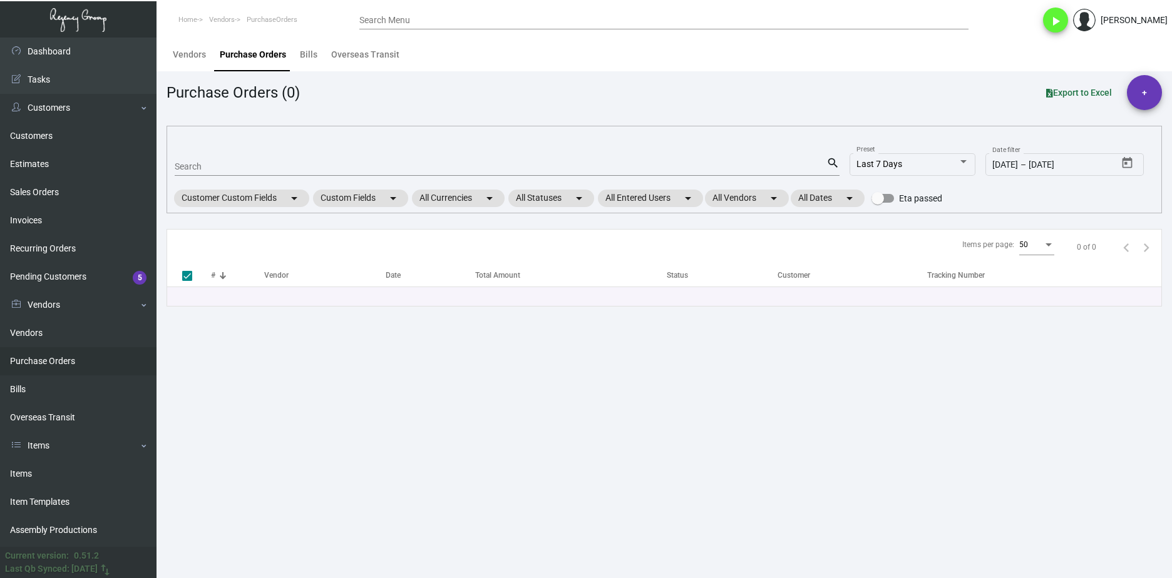
click at [212, 177] on mat-form-field "Search search" at bounding box center [507, 165] width 665 height 39
click at [212, 168] on input "Search" at bounding box center [501, 167] width 652 height 10
paste input "103785"
type input "103785"
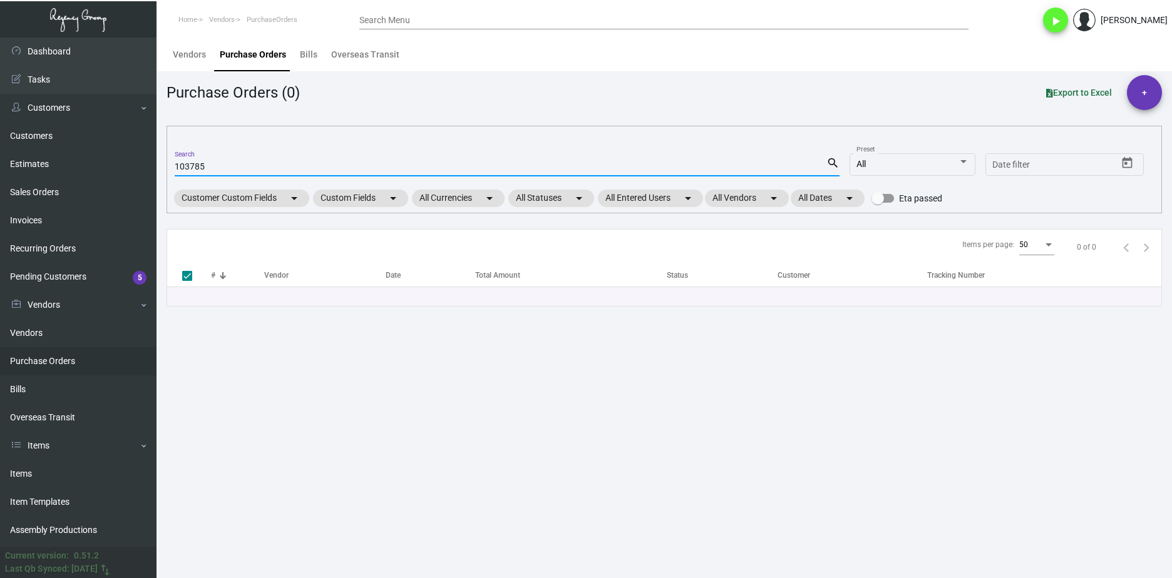
checkbox input "false"
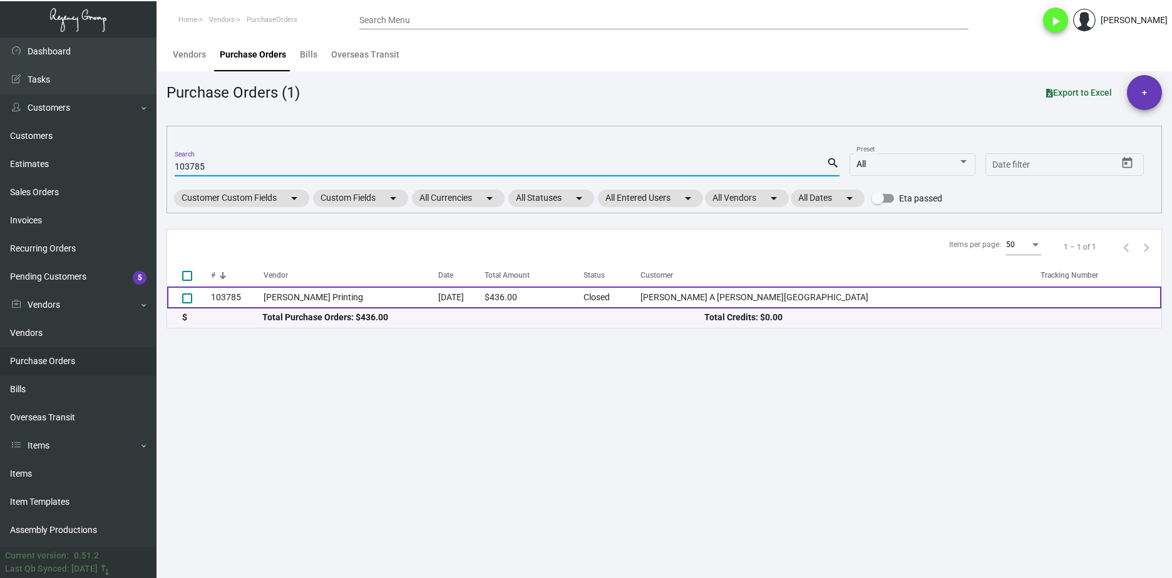
click at [259, 292] on td "103785" at bounding box center [237, 298] width 53 height 22
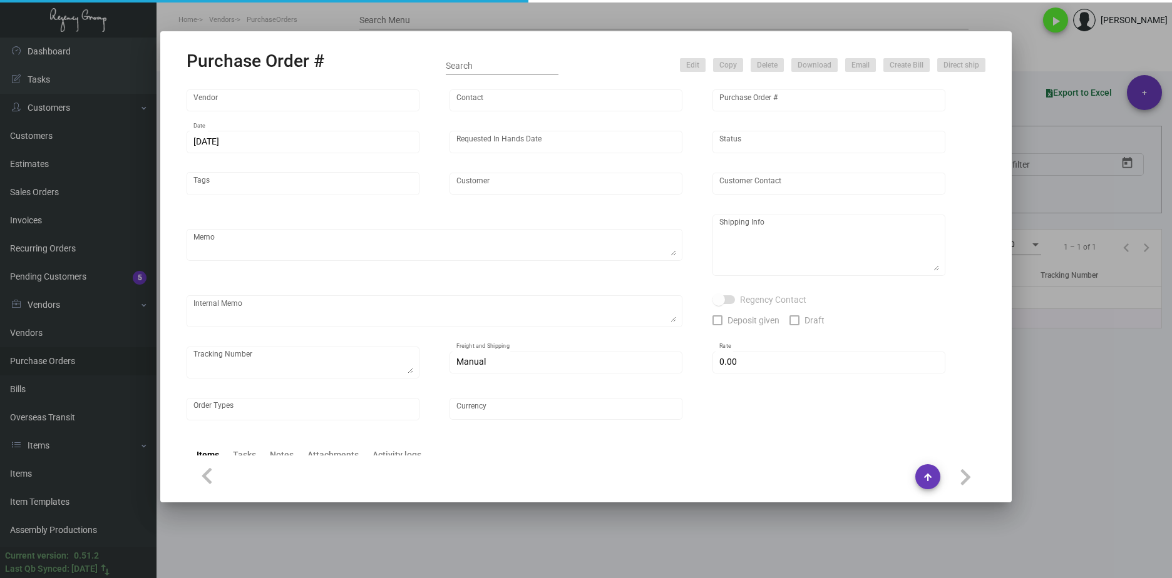
type input "[PERSON_NAME] Printing"
type input "[PERSON_NAME]"
type input "103785"
type input "[DATE]"
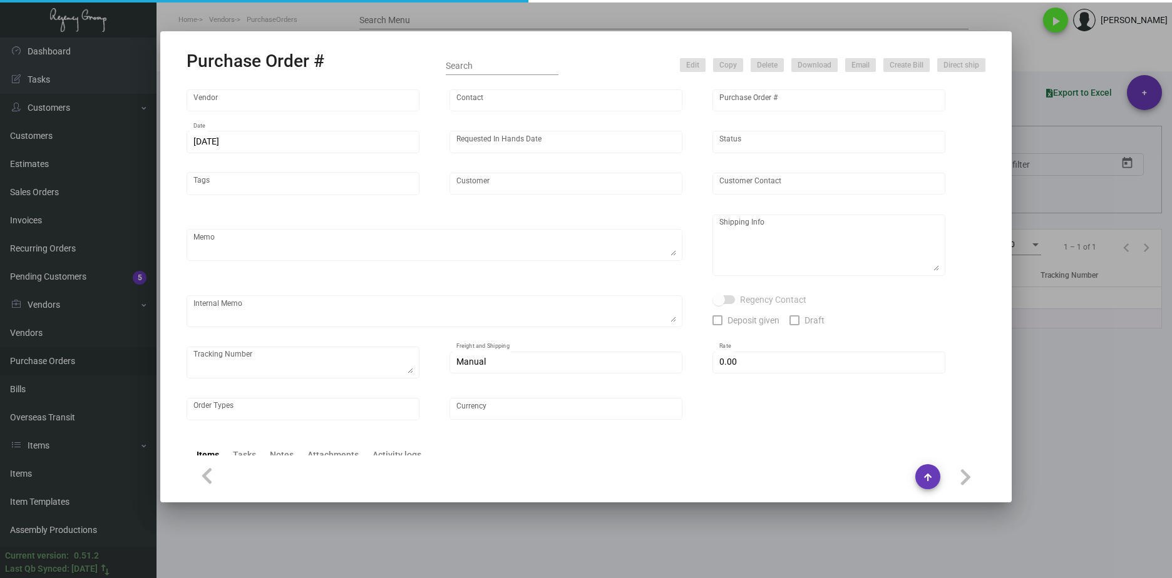
type input "[PERSON_NAME] A [PERSON_NAME][GEOGRAPHIC_DATA]"
type input "Receiving Department"
type textarea "Reference quote dated [DATE]. Please send proof for approval to [EMAIL_ADDRESS]…"
type textarea "[PERSON_NAME] A [PERSON_NAME][GEOGRAPHIC_DATA] - Receiving Department [STREET_A…"
type input "$ 0.00"
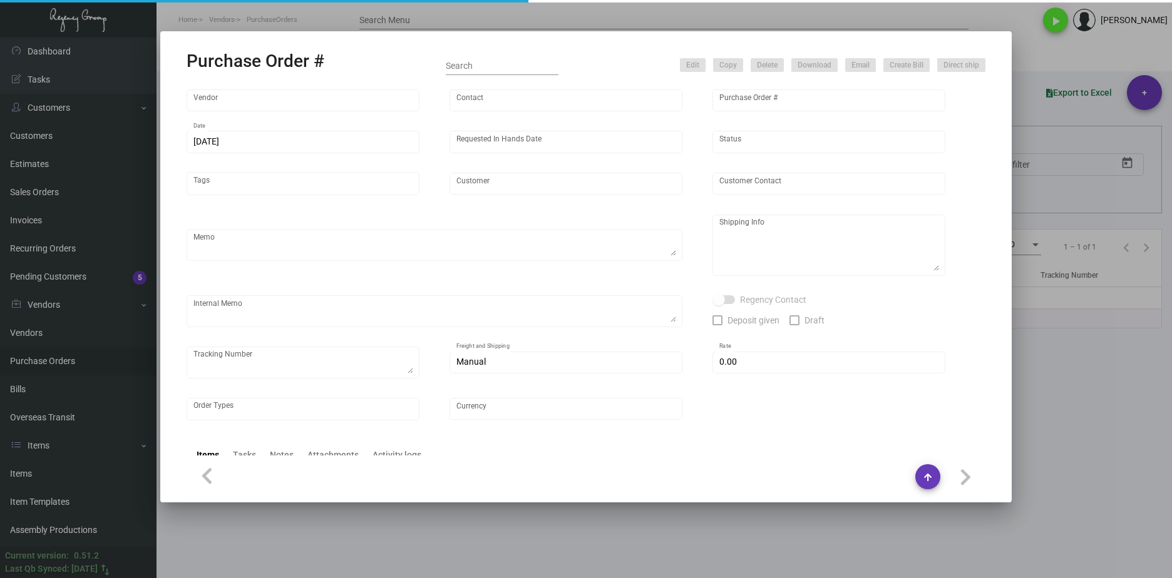
type input "United States Dollar $"
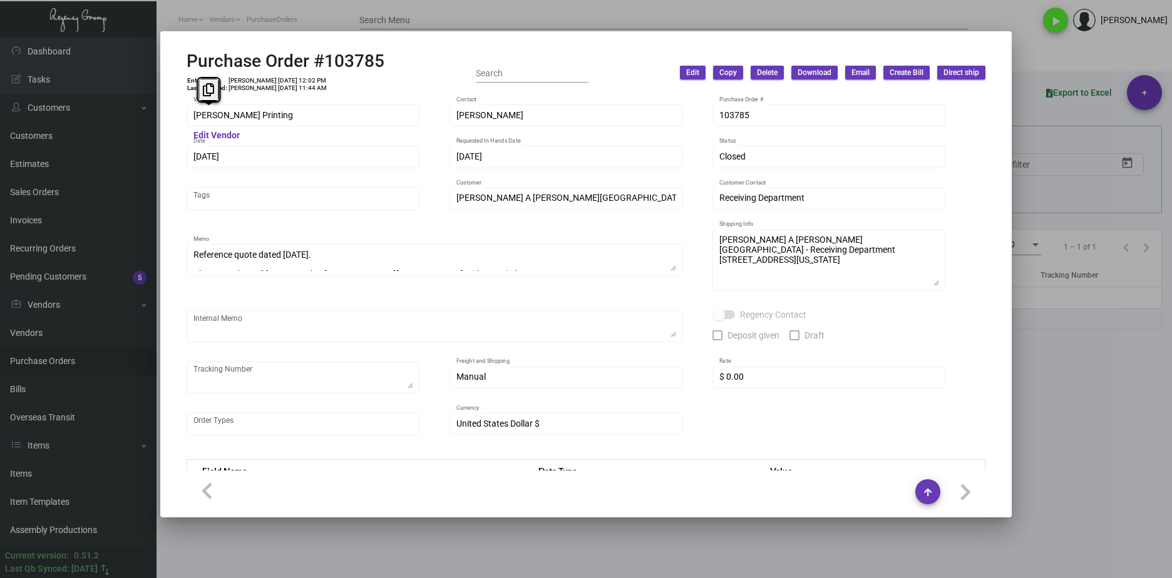
click at [897, 545] on div at bounding box center [586, 289] width 1172 height 578
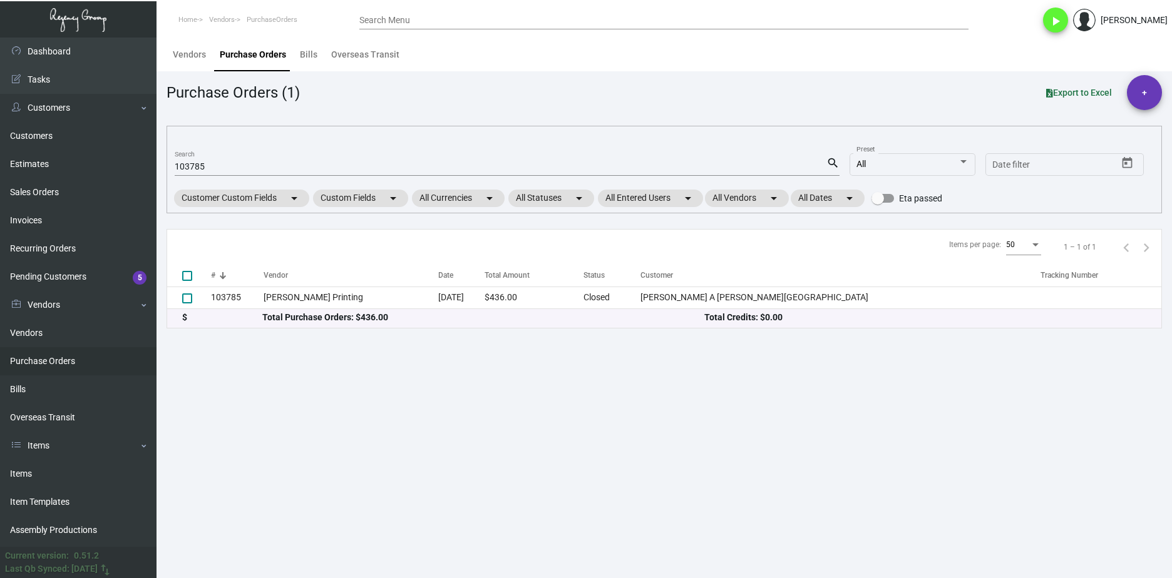
click at [202, 163] on input "103785" at bounding box center [501, 167] width 652 height 10
paste input "5910"
type input "105910"
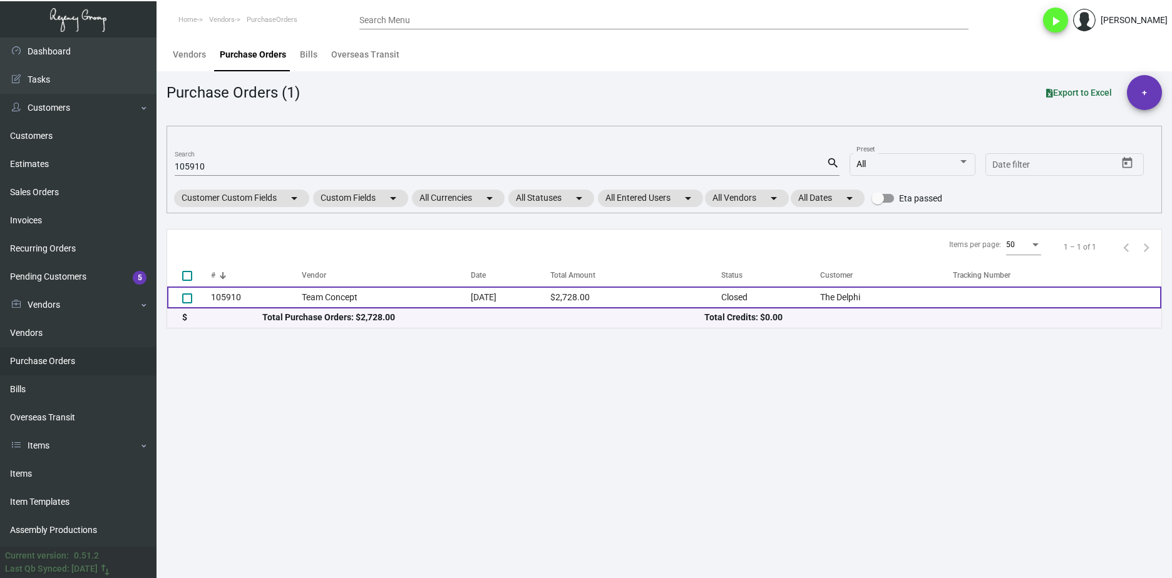
click at [367, 294] on td "Team Concept" at bounding box center [386, 298] width 169 height 22
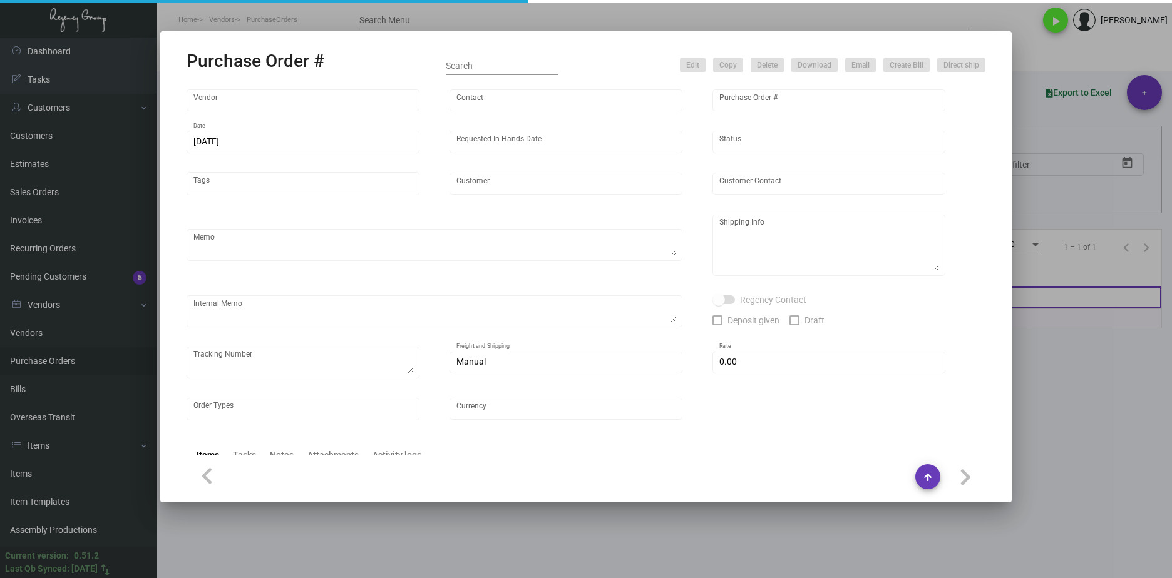
type input "Team Concept"
type input "[PERSON_NAME]"
type input "105910"
type input "[DATE]"
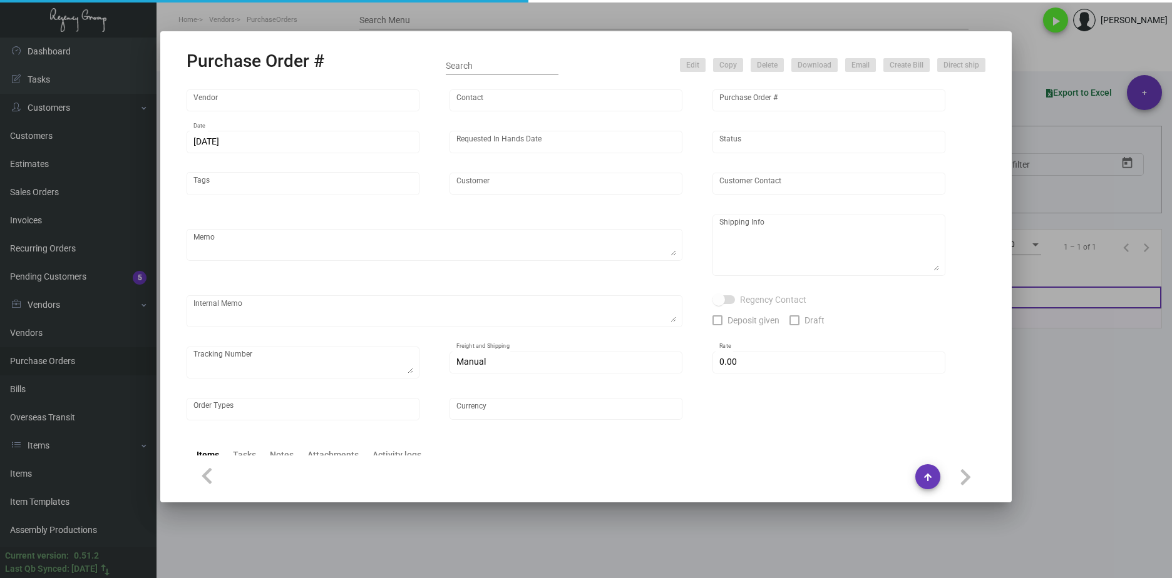
type input "The Delphi"
type input "[PERSON_NAME]"
type textarea "Quote# 15960 / Please reach out to SH for UPS labels."
type textarea "Delphi - [PERSON_NAME] [STREET_ADDRESS]"
type input "$ 0.00"
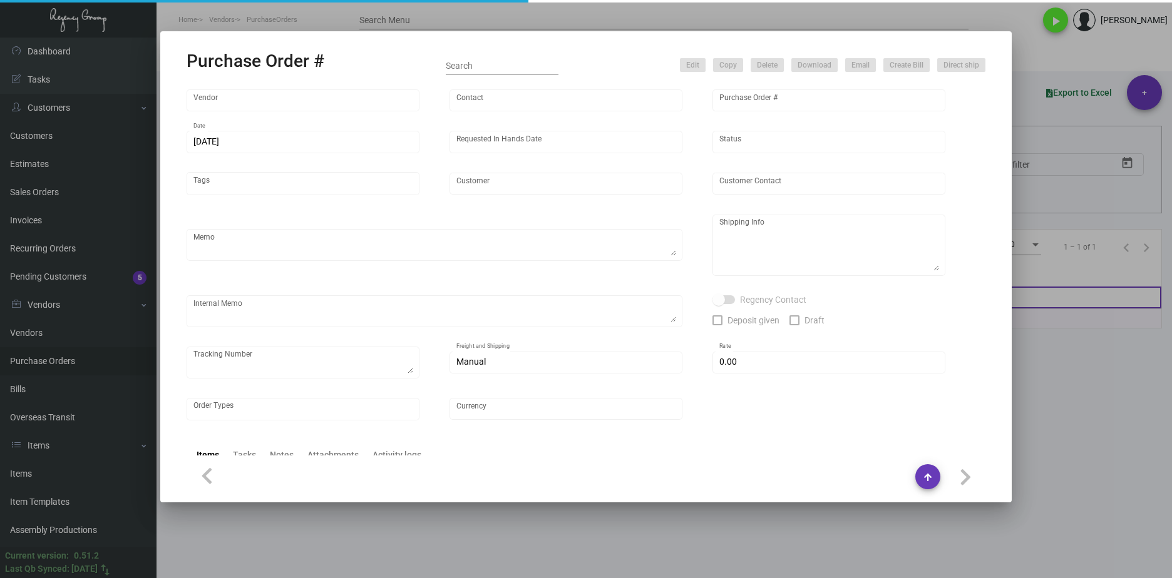
type input "United States Dollar $"
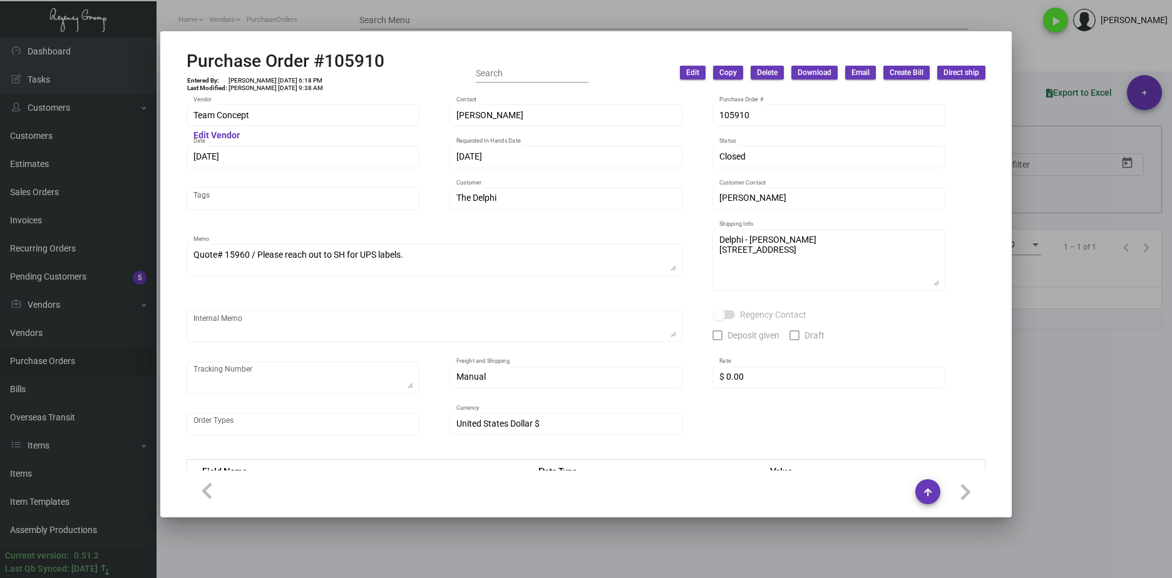
click at [394, 60] on div "Purchase Order #105910 Entered By: [PERSON_NAME] [DATE] 6:18 PM Last Modified: …" at bounding box center [586, 73] width 799 height 44
drag, startPoint x: 391, startPoint y: 60, endPoint x: 189, endPoint y: 53, distance: 201.7
click at [189, 53] on div "Purchase Order #105910 Entered By: [PERSON_NAME] [DATE] 6:18 PM Last Modified: …" at bounding box center [586, 73] width 799 height 44
copy h2 "Purchase Order #105910"
click at [282, 131] on div at bounding box center [326, 136] width 173 height 10
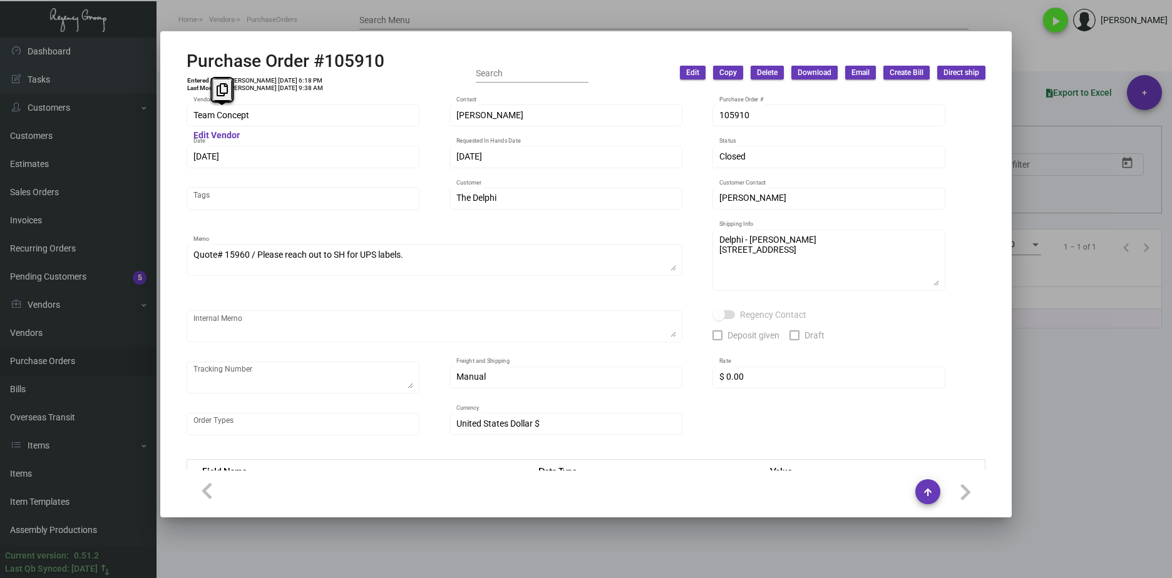
click at [164, 118] on mat-dialog-container "Purchase Order #105910 Entered By: [PERSON_NAME] [DATE] 6:18 PM Last Modified: …" at bounding box center [585, 274] width 851 height 486
click at [300, 123] on div "Team Concept Vendor" at bounding box center [303, 115] width 220 height 24
drag, startPoint x: 284, startPoint y: 81, endPoint x: 263, endPoint y: 81, distance: 21.3
click at [263, 81] on td "[PERSON_NAME] [DATE] 6:18 PM" at bounding box center [276, 81] width 96 height 8
copy td "[DATE]"
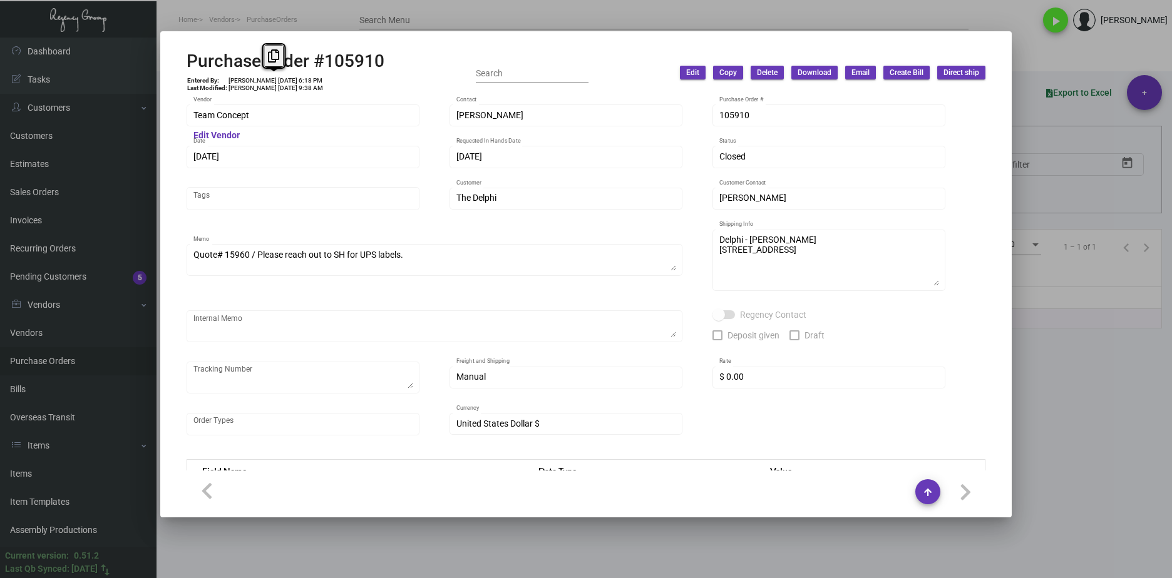
click at [398, 357] on div "Team Concept Vendor Edit Vendor [PERSON_NAME] Contact 105910 Purchase Order # […" at bounding box center [586, 276] width 799 height 347
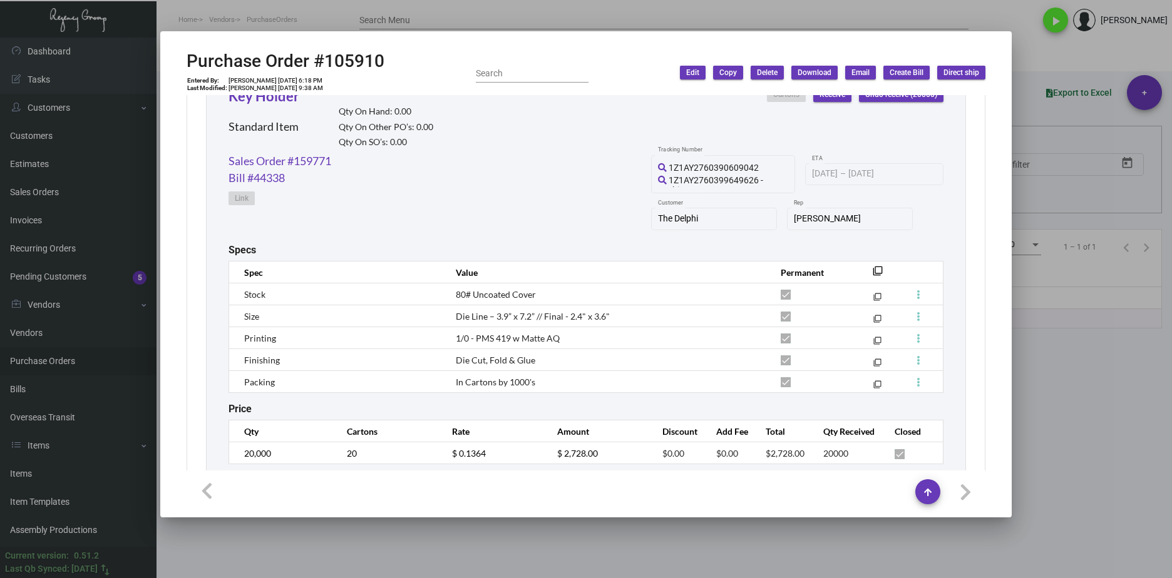
scroll to position [647, 0]
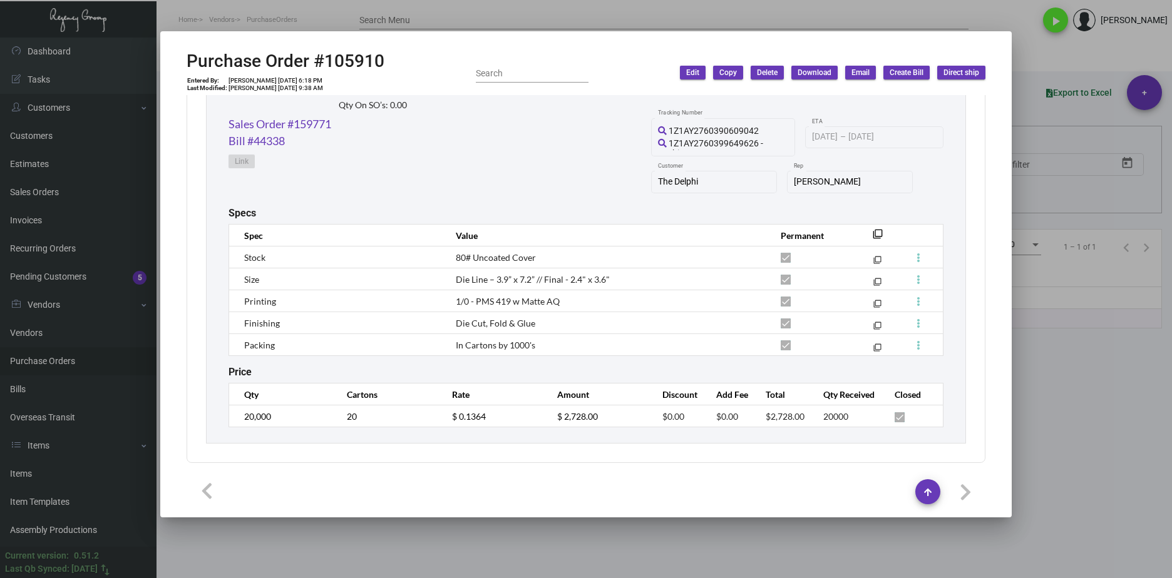
click at [215, 407] on div "Key Holder Standard Item Qty On Hand: 0.00 Qty On Other PO’s: 0.00 Qty On SO’s:…" at bounding box center [586, 239] width 760 height 412
click at [423, 421] on tr "20,000 20 $ 0.1364 $ 2,728.00 $0.00 $0.00 $2,728.00 20000" at bounding box center [586, 417] width 714 height 22
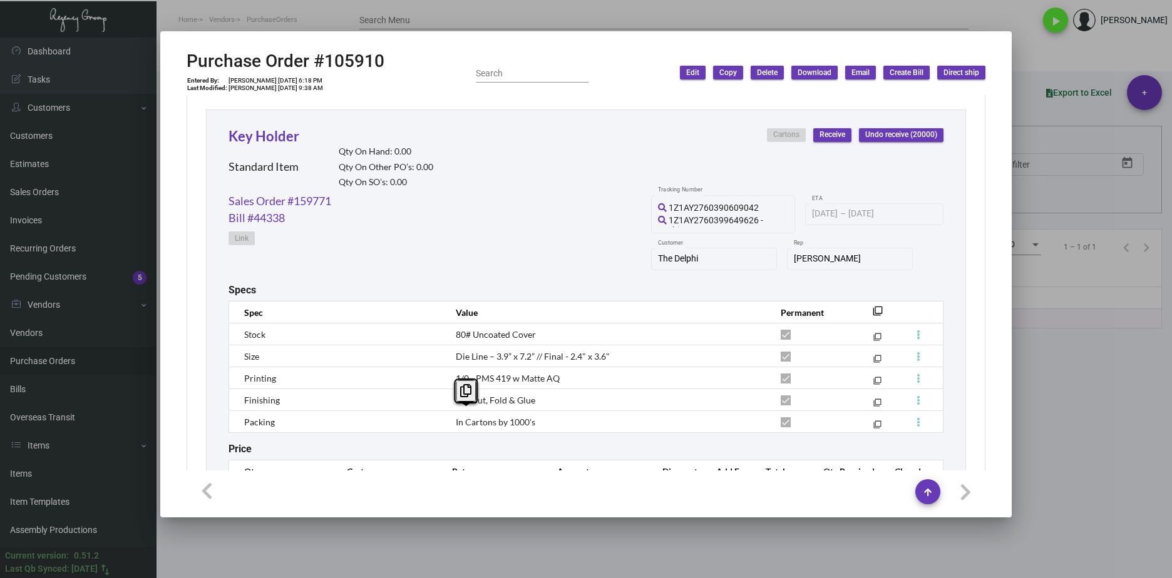
scroll to position [397, 0]
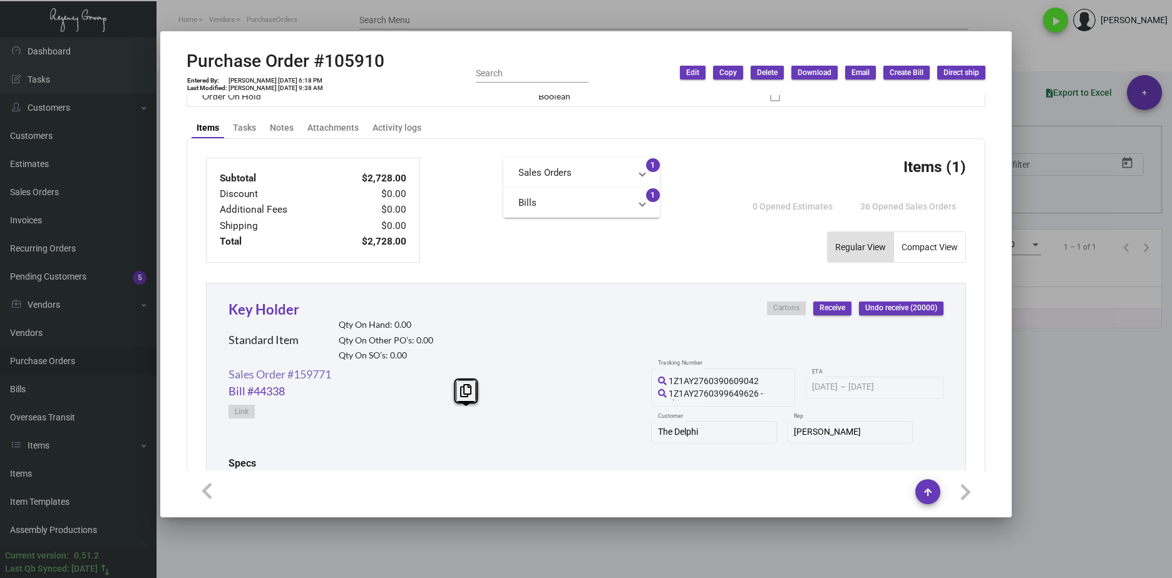
click at [326, 374] on link "Sales Order #159771" at bounding box center [280, 374] width 103 height 17
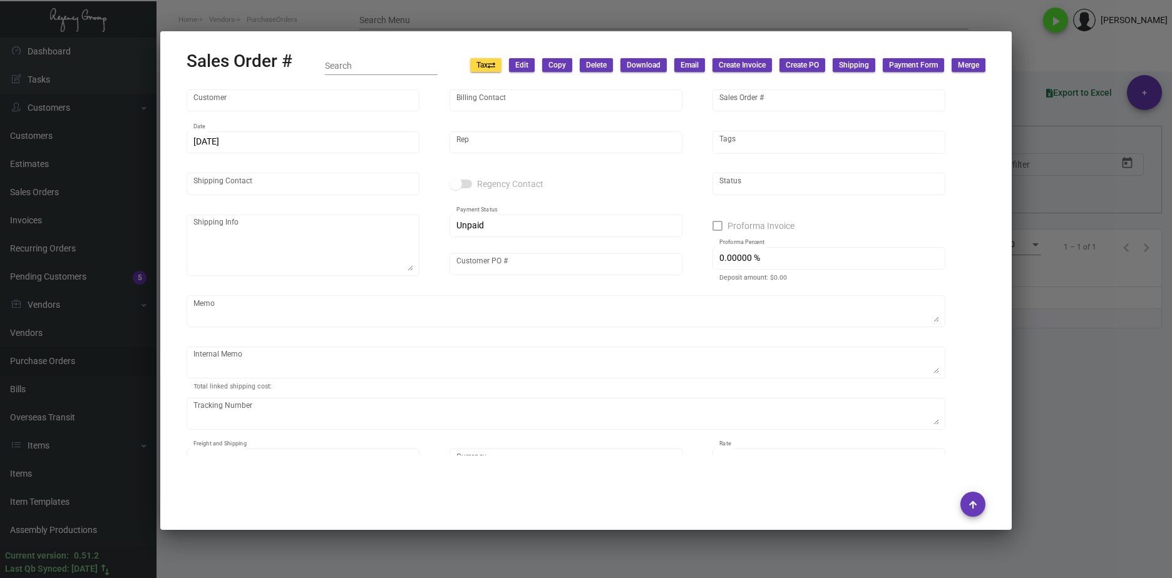
click at [280, 58] on h2 "Sales Order #" at bounding box center [240, 61] width 106 height 21
type input "The Delphi"
type input "[PERSON_NAME]"
type input "159771"
type input "[DATE]"
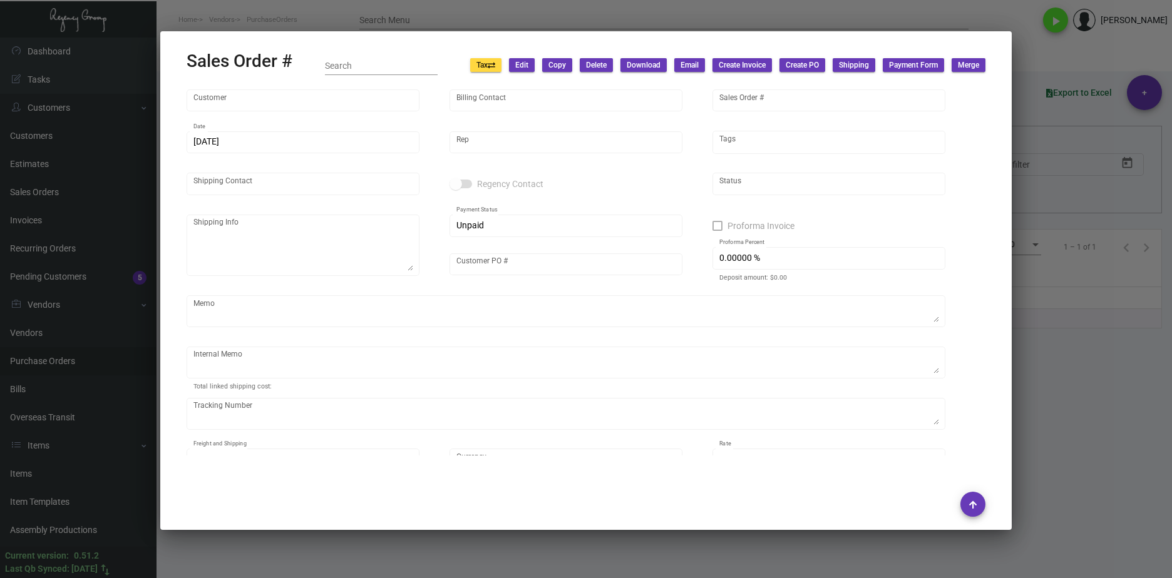
type input "[PERSON_NAME]"
type textarea "Delphi - [PERSON_NAME] [STREET_ADDRESS]"
type input "TDKH061724"
type textarea "[DATE] Shipped from Team Concept by UPS Ground Cost $187.80 [DATE] Shipped by U…"
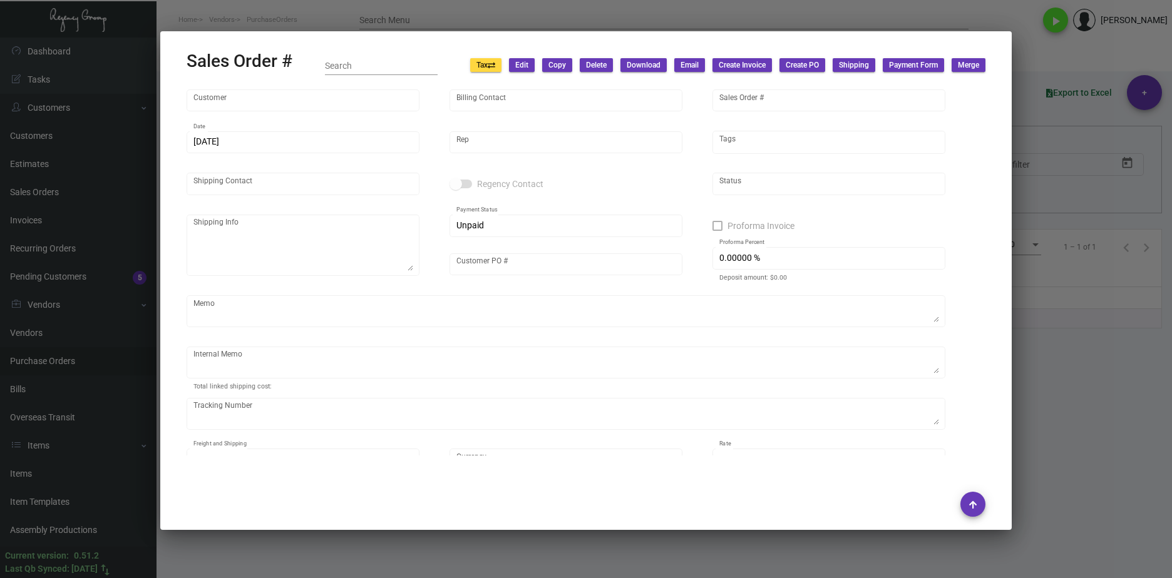
type input "United States Dollar $"
type input "$ 299.84"
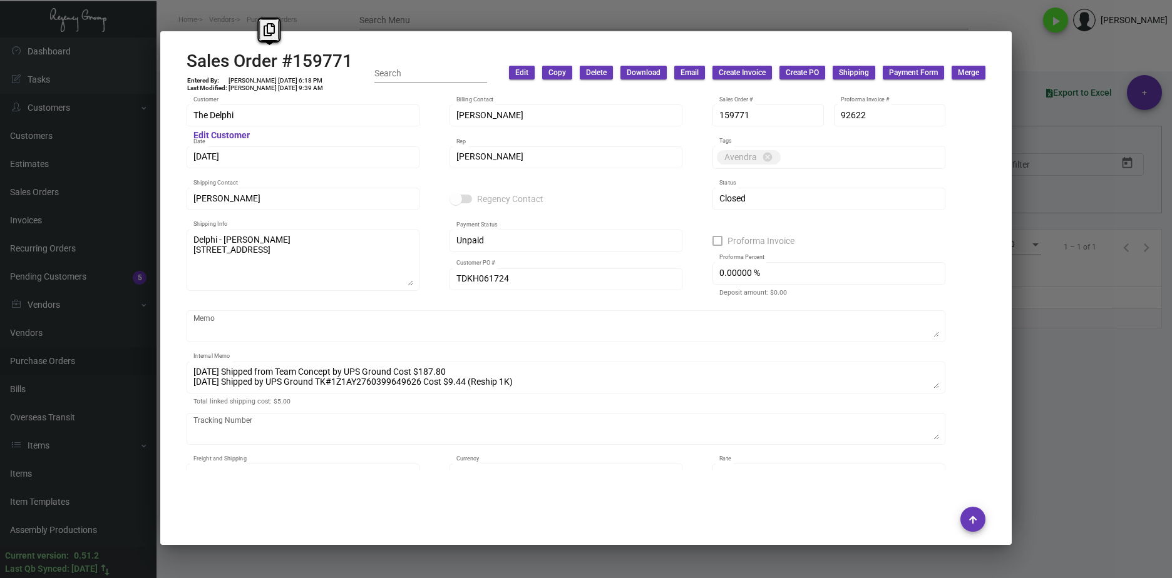
drag, startPoint x: 343, startPoint y: 58, endPoint x: 161, endPoint y: 56, distance: 182.2
click at [161, 56] on mat-dialog-container "Sales Order #159771 Entered By: [PERSON_NAME] [DATE] 6:18 PM Last Modified: [PE…" at bounding box center [585, 288] width 851 height 514
copy h2 "Sales Order #159771"
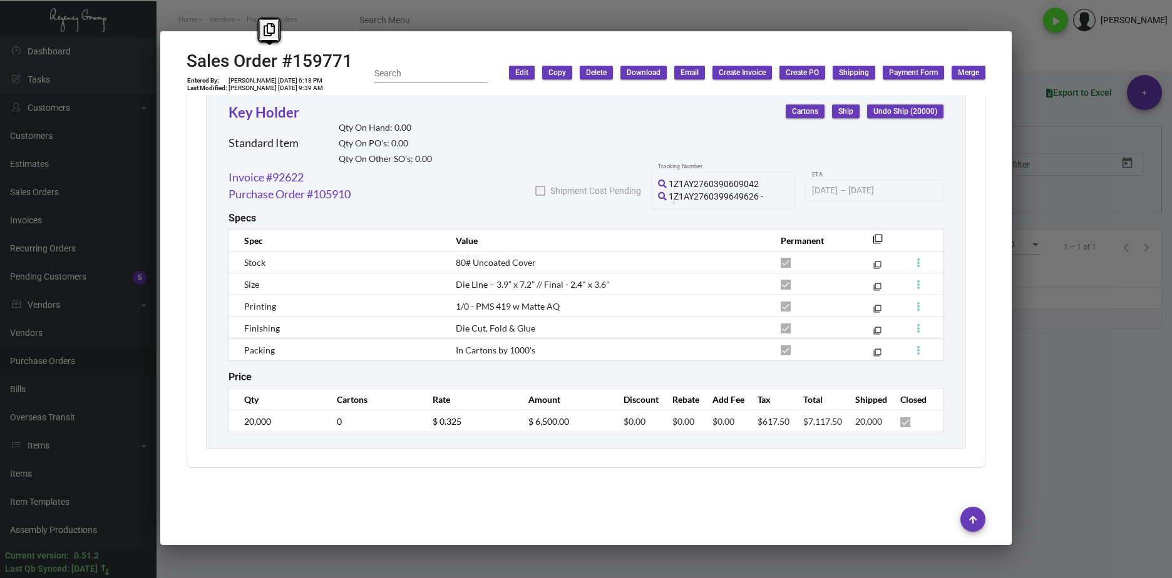
scroll to position [697, 0]
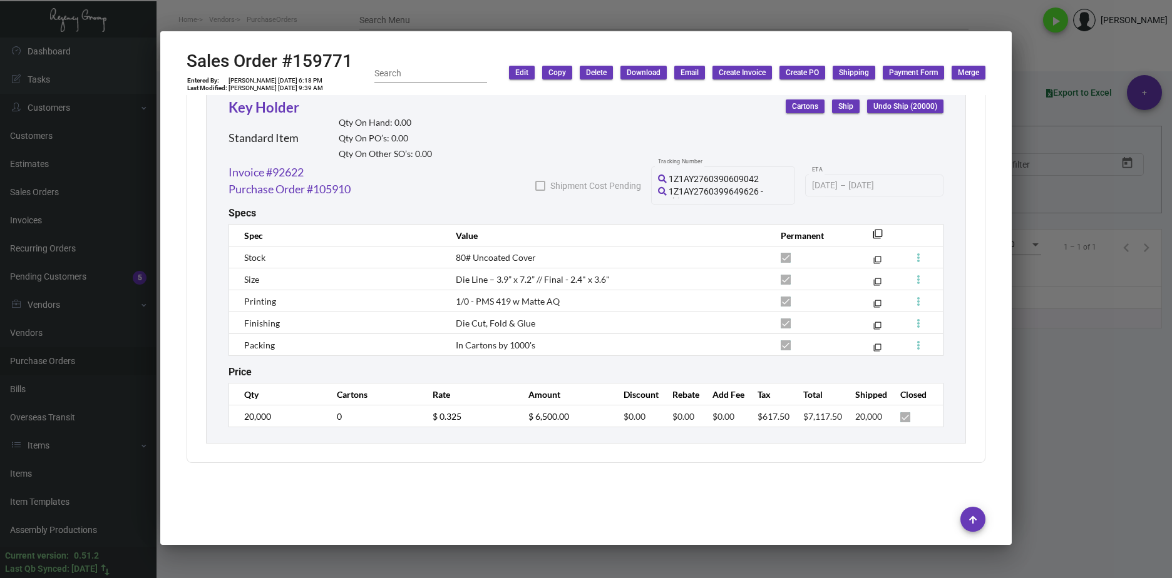
click at [379, 418] on tr "20,000 0 $ 0.325 $ 6,500.00 $0.00 $0.00 $0.00 $617.50 $7,117.50 20,000" at bounding box center [586, 417] width 714 height 22
